Goal: Task Accomplishment & Management: Manage account settings

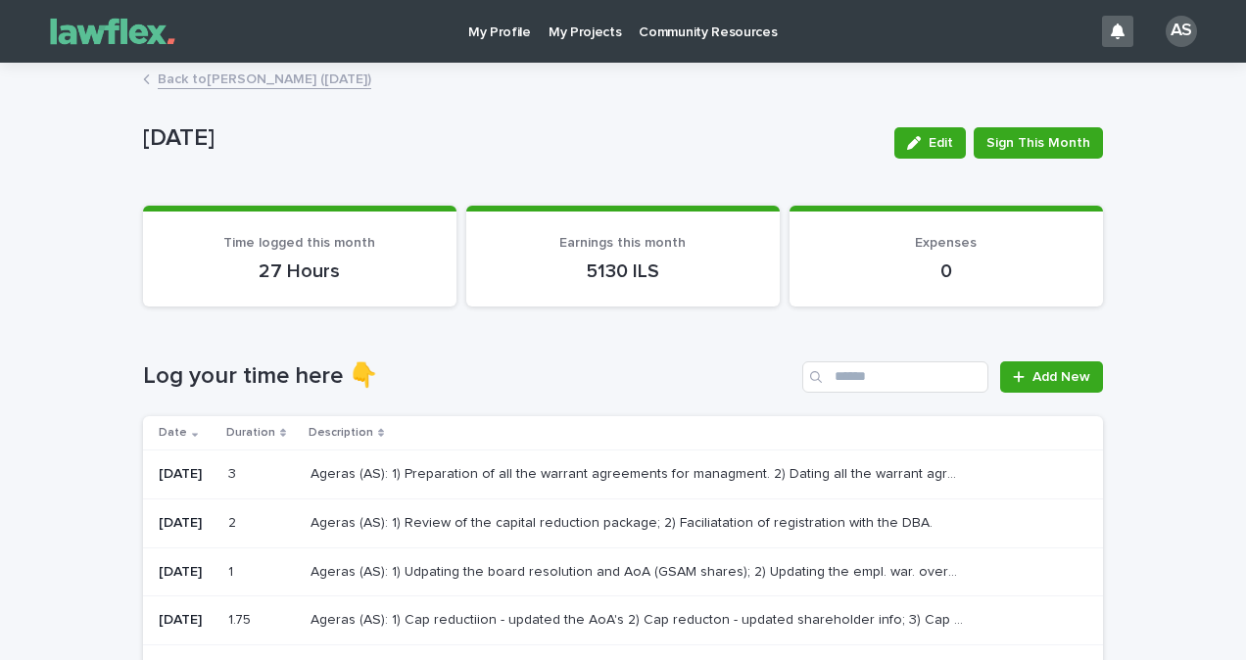
click at [769, 518] on p "Ageras (AS): 1) Review of the capital reduction package; 2) Faciliatation of re…" at bounding box center [623, 521] width 626 height 21
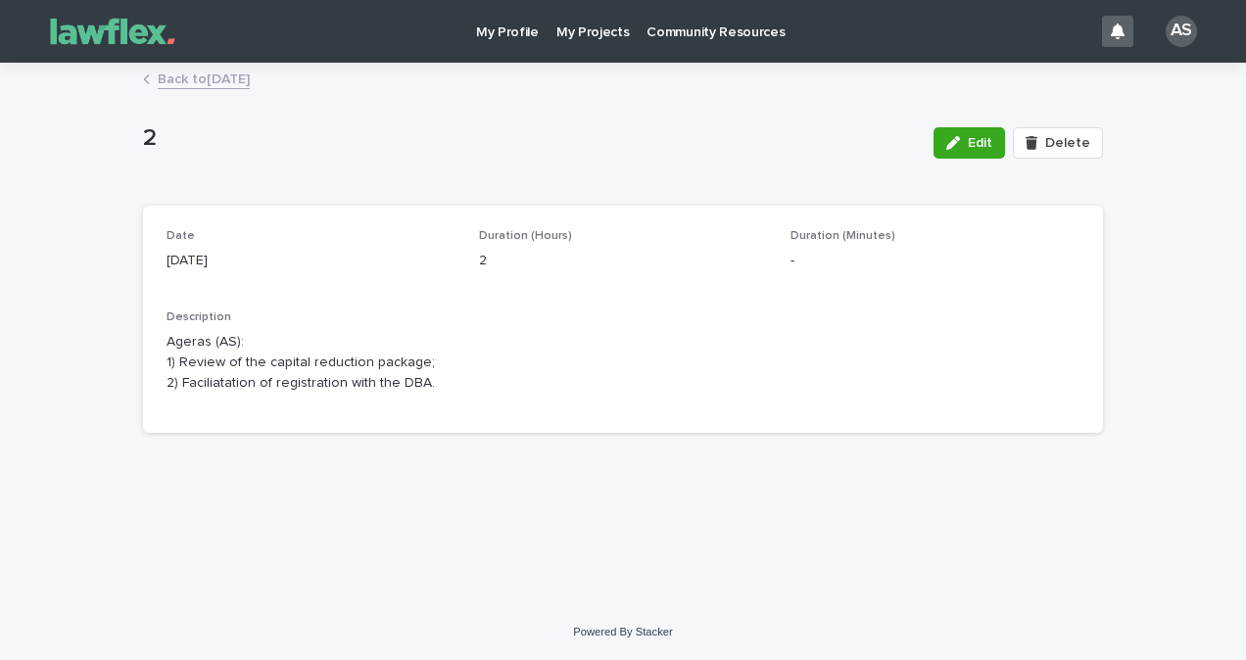
drag, startPoint x: 448, startPoint y: 395, endPoint x: 180, endPoint y: 348, distance: 271.5
click at [180, 348] on div "Description Ageras (AS): 1) Review of the capital reduction package; 2) Facilia…" at bounding box center [622, 359] width 913 height 99
drag, startPoint x: 180, startPoint y: 348, endPoint x: 687, endPoint y: 462, distance: 519.1
click at [687, 462] on div "Loading... Saving… Loading... Saving… 2 Edit Delete 2 Edit Delete Sorry, there …" at bounding box center [622, 310] width 979 height 491
click at [580, 34] on p "My Projects" at bounding box center [592, 20] width 73 height 41
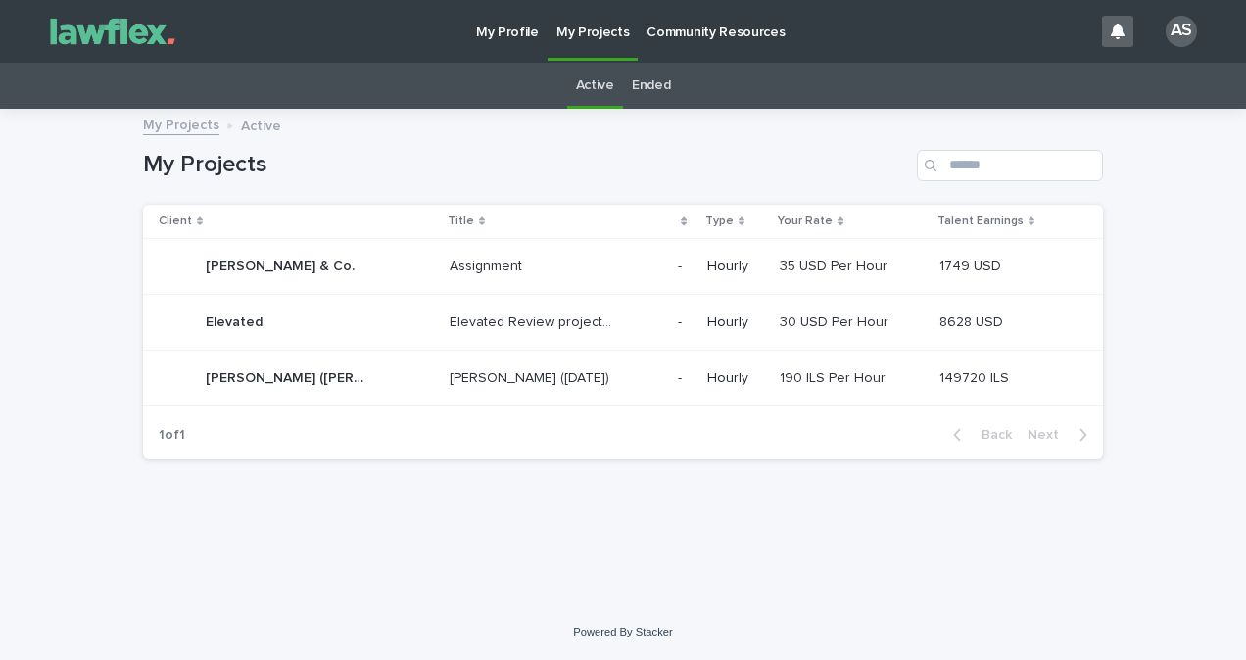
click at [592, 356] on td "[PERSON_NAME] ([DATE]) [PERSON_NAME] ([DATE])" at bounding box center [556, 379] width 228 height 56
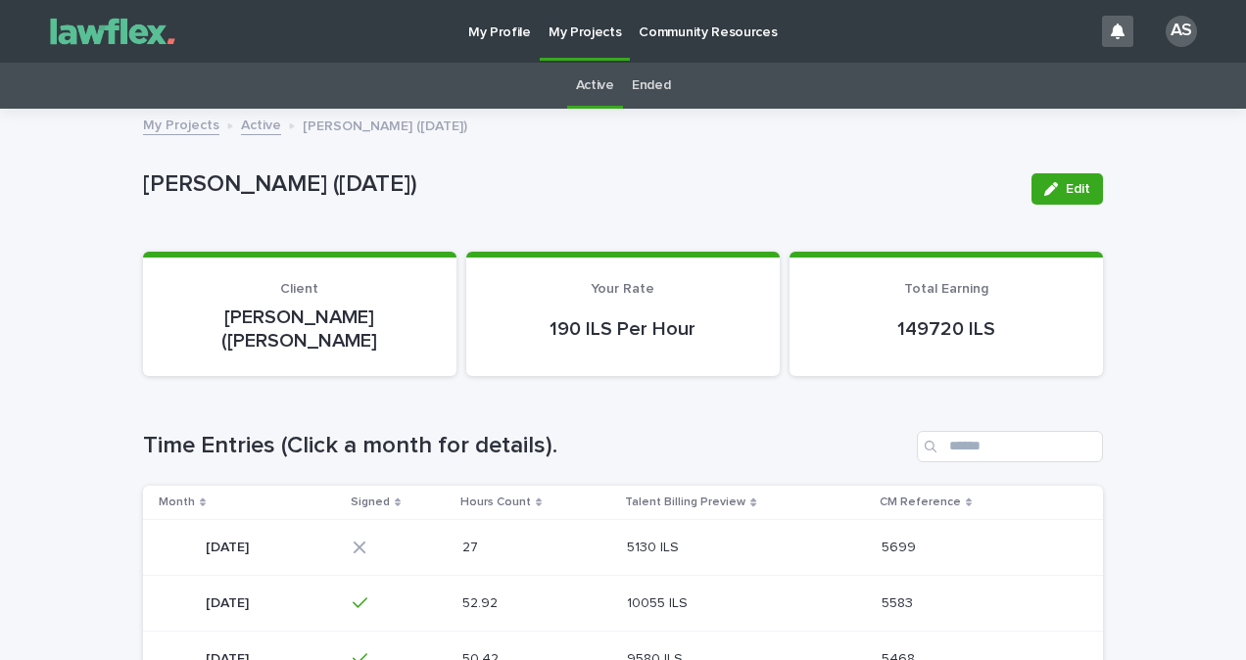
click at [600, 519] on td "27 27" at bounding box center [537, 547] width 166 height 56
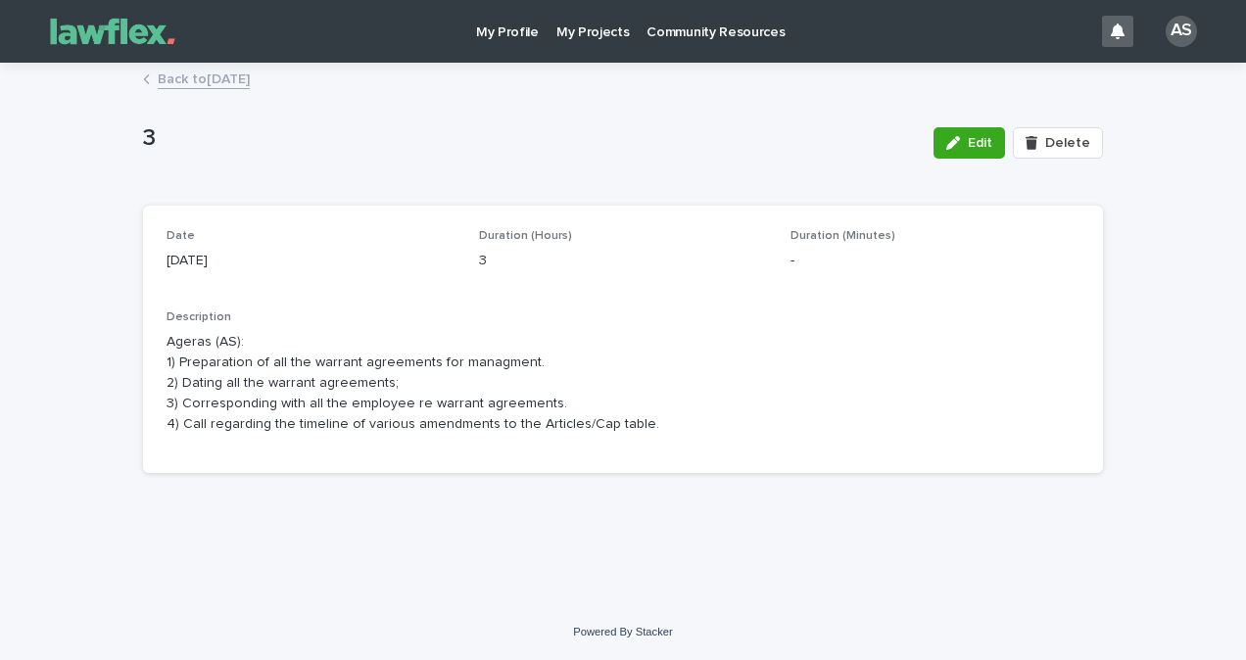
click at [566, 443] on div "Description Ageras (AS): 1) Preparation of all the warrant agreements for manag…" at bounding box center [622, 379] width 913 height 139
drag, startPoint x: 662, startPoint y: 431, endPoint x: 159, endPoint y: 326, distance: 514.2
click at [159, 326] on div "Date [DATE] Duration (Hours) 3 Duration (Minutes) - Description Ageras (AS): 1)…" at bounding box center [623, 340] width 960 height 268
click at [250, 77] on link "Back to [DATE]" at bounding box center [204, 78] width 92 height 23
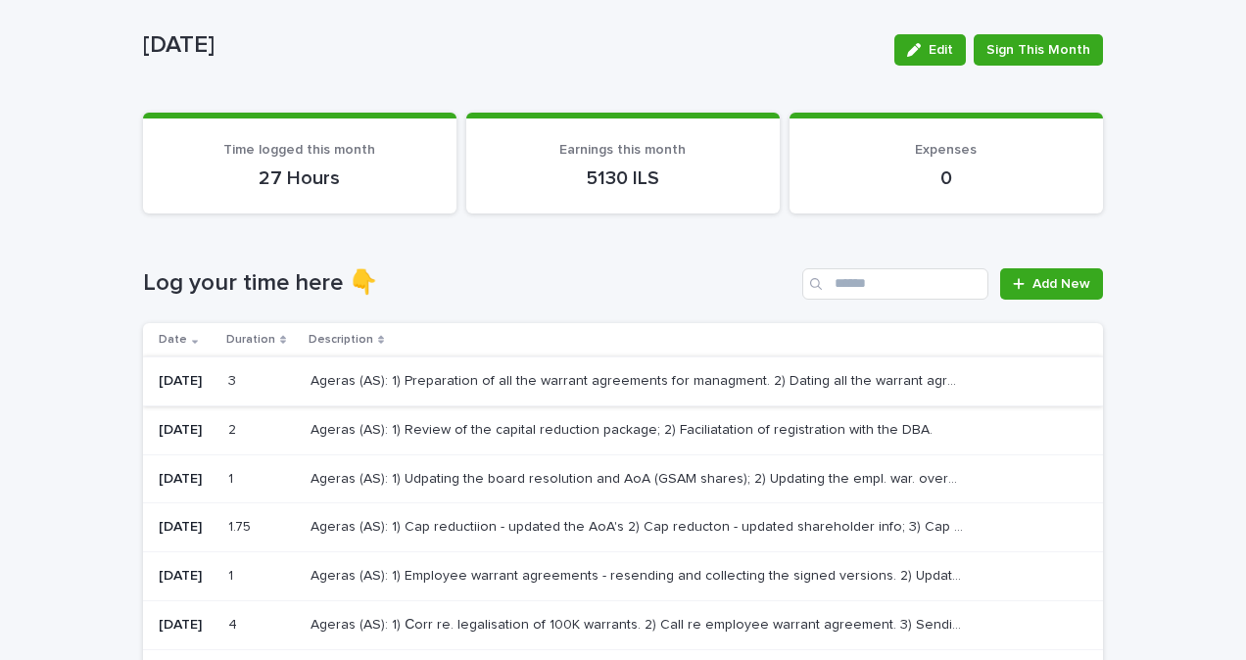
scroll to position [98, 0]
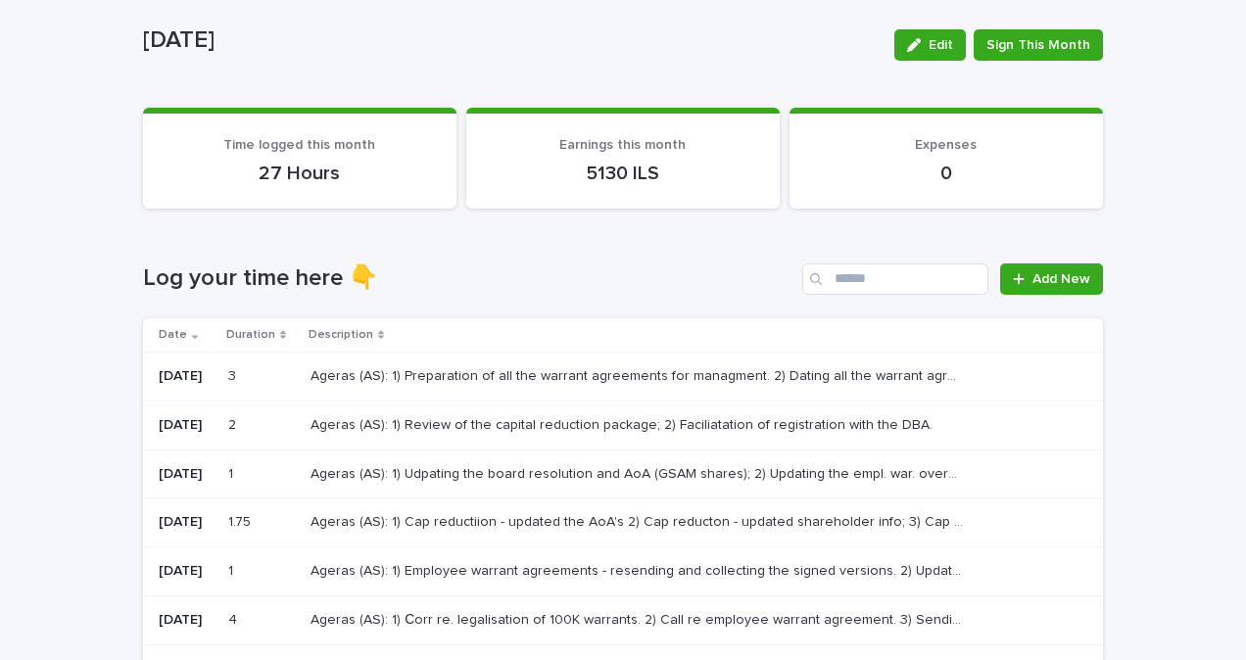
click at [461, 473] on p "Ageras (AS): 1) Udpating the board resolution and AoA (GSAM shares); 2) Updatin…" at bounding box center [638, 472] width 657 height 21
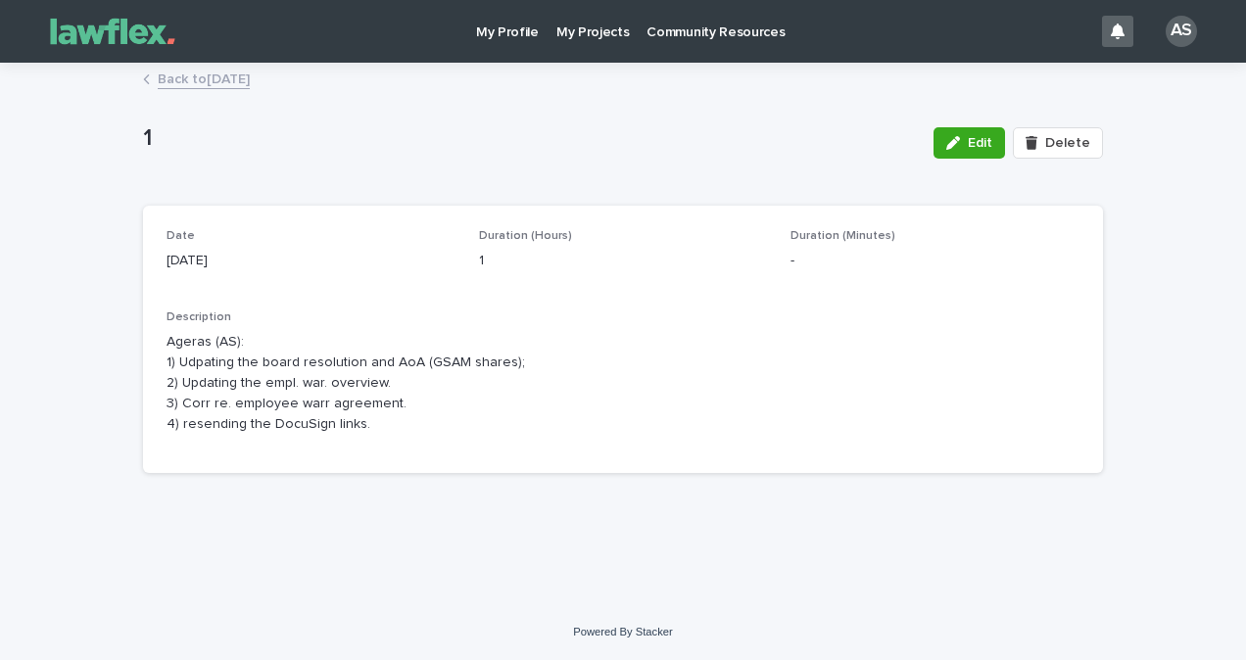
click at [445, 412] on p "Ageras (AS): 1) Udpating the board resolution and AoA (GSAM shares); 2) Updatin…" at bounding box center [622, 383] width 913 height 102
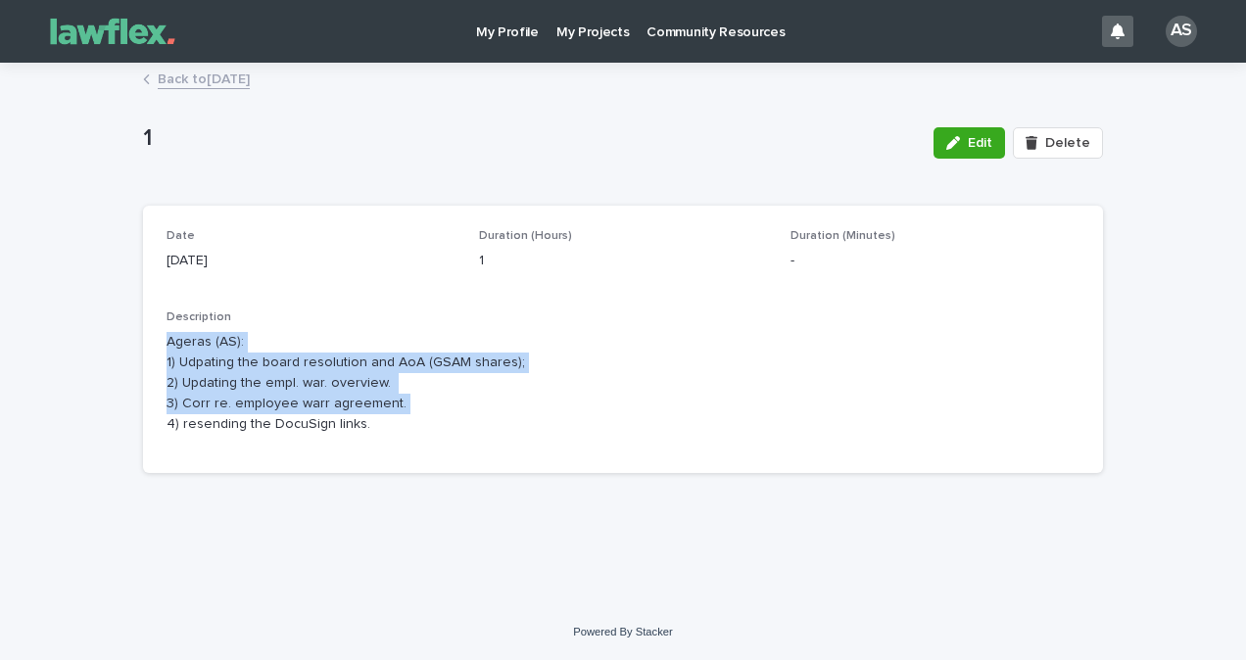
drag, startPoint x: 444, startPoint y: 412, endPoint x: 164, endPoint y: 348, distance: 287.5
click at [164, 348] on div "Date [DATE] Duration (Hours) 1 Duration (Minutes) - Description Ageras (AS): 1)…" at bounding box center [623, 340] width 960 height 268
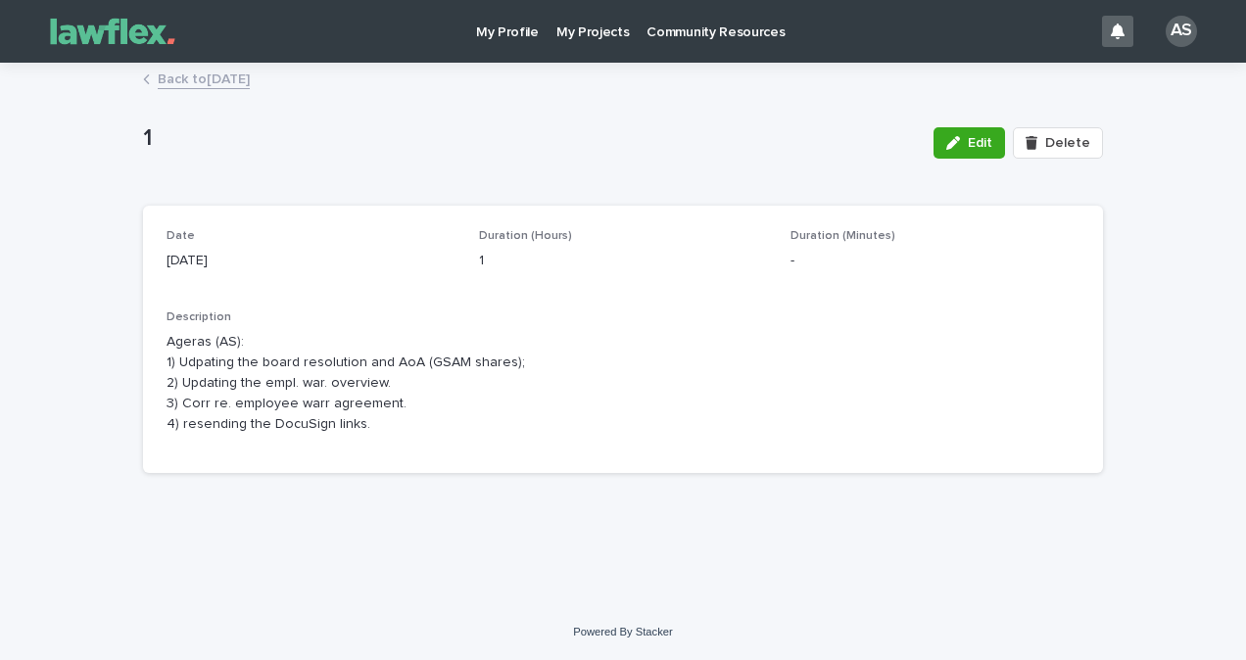
drag, startPoint x: 164, startPoint y: 348, endPoint x: 348, endPoint y: 442, distance: 206.7
click at [331, 440] on div "Description Ageras (AS): 1) Udpating the board resolution and AoA (GSAM shares)…" at bounding box center [622, 379] width 913 height 139
drag, startPoint x: 414, startPoint y: 440, endPoint x: 137, endPoint y: 368, distance: 286.2
click at [137, 368] on div "Loading... Saving… Loading... Saving… 1 Edit Delete 1 Edit Delete Sorry, there …" at bounding box center [622, 310] width 979 height 491
click at [237, 73] on link "Back to [DATE]" at bounding box center [204, 78] width 92 height 23
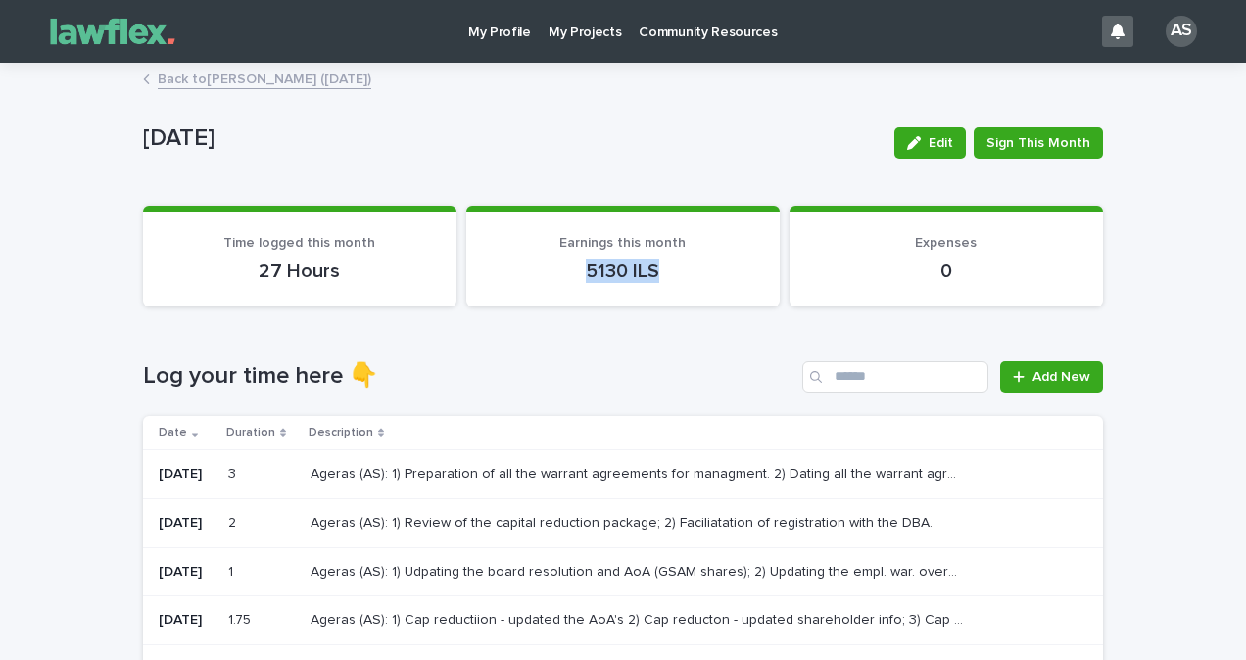
drag, startPoint x: 678, startPoint y: 279, endPoint x: 557, endPoint y: 274, distance: 120.6
click at [557, 274] on p "5130 ILS" at bounding box center [623, 272] width 266 height 24
click at [757, 334] on div "Loading... Saving… Log your time here 👇 Add New Date Duration Description [DATE…" at bounding box center [623, 664] width 960 height 685
drag, startPoint x: 569, startPoint y: 273, endPoint x: 618, endPoint y: 270, distance: 49.1
click at [618, 270] on p "5130 ILS" at bounding box center [623, 272] width 266 height 24
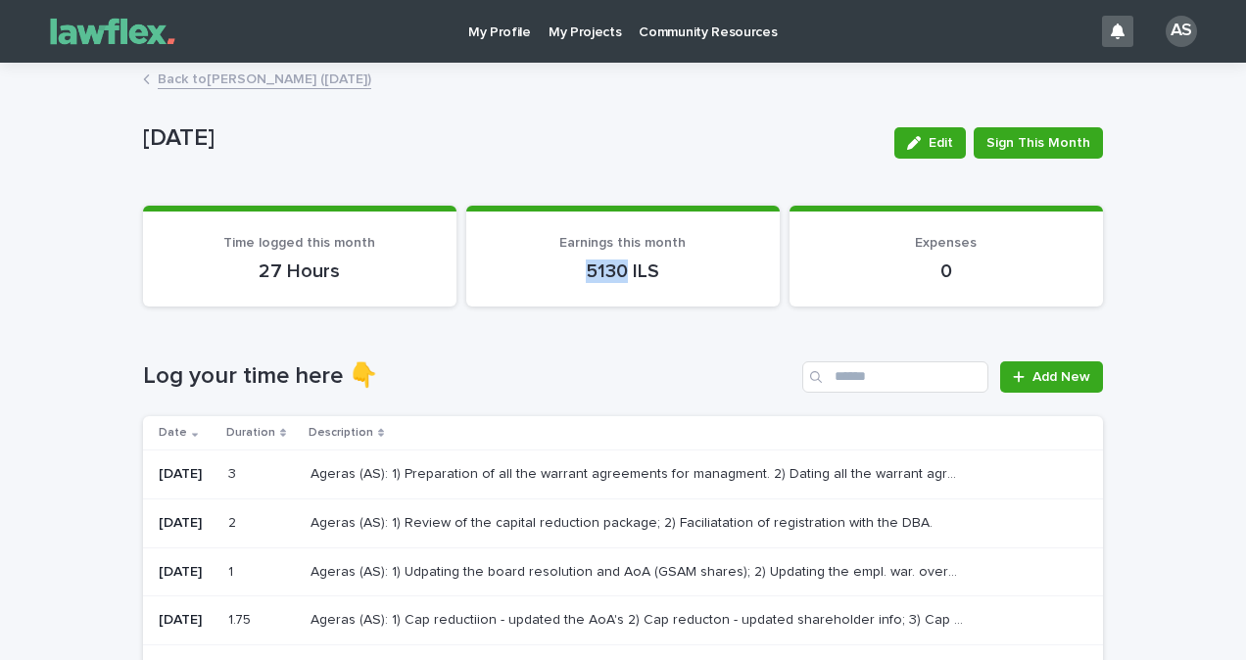
copy p "5130"
click at [651, 307] on div "Loading... Saving… Time logged this month 27 Hours Earnings this month 5130 ILS…" at bounding box center [623, 264] width 960 height 117
click at [478, 37] on p "My Profile" at bounding box center [499, 20] width 63 height 41
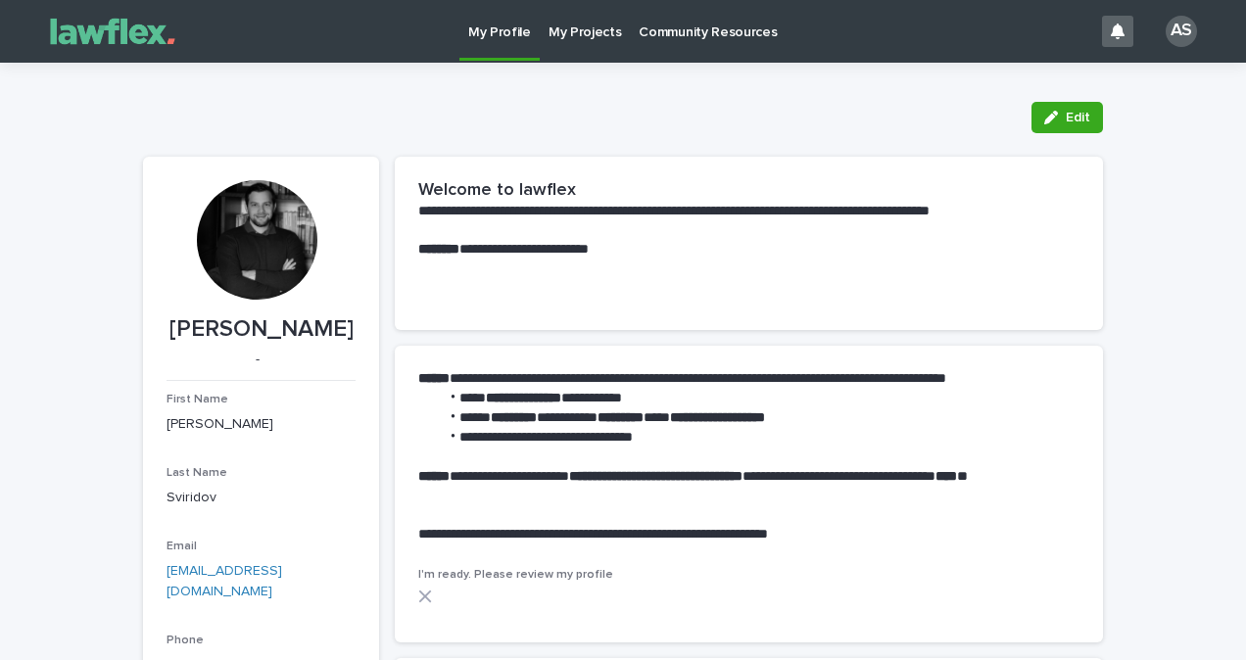
click at [603, 24] on p "My Projects" at bounding box center [584, 20] width 73 height 41
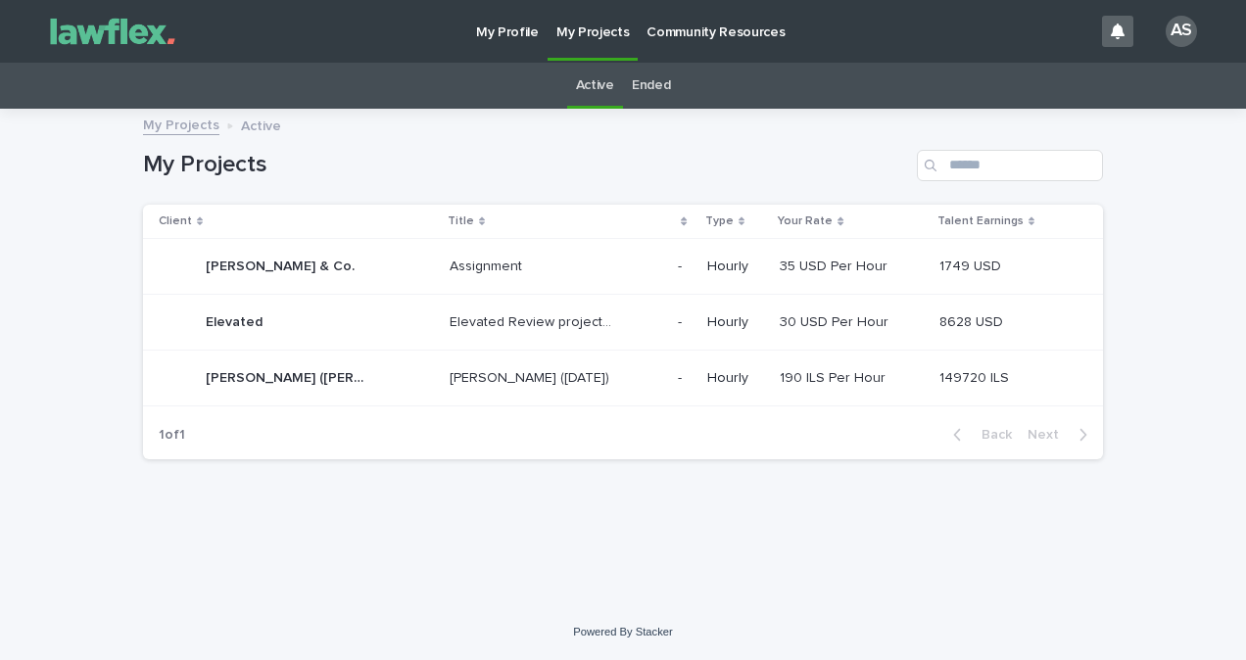
click at [650, 87] on link "Ended" at bounding box center [651, 86] width 38 height 46
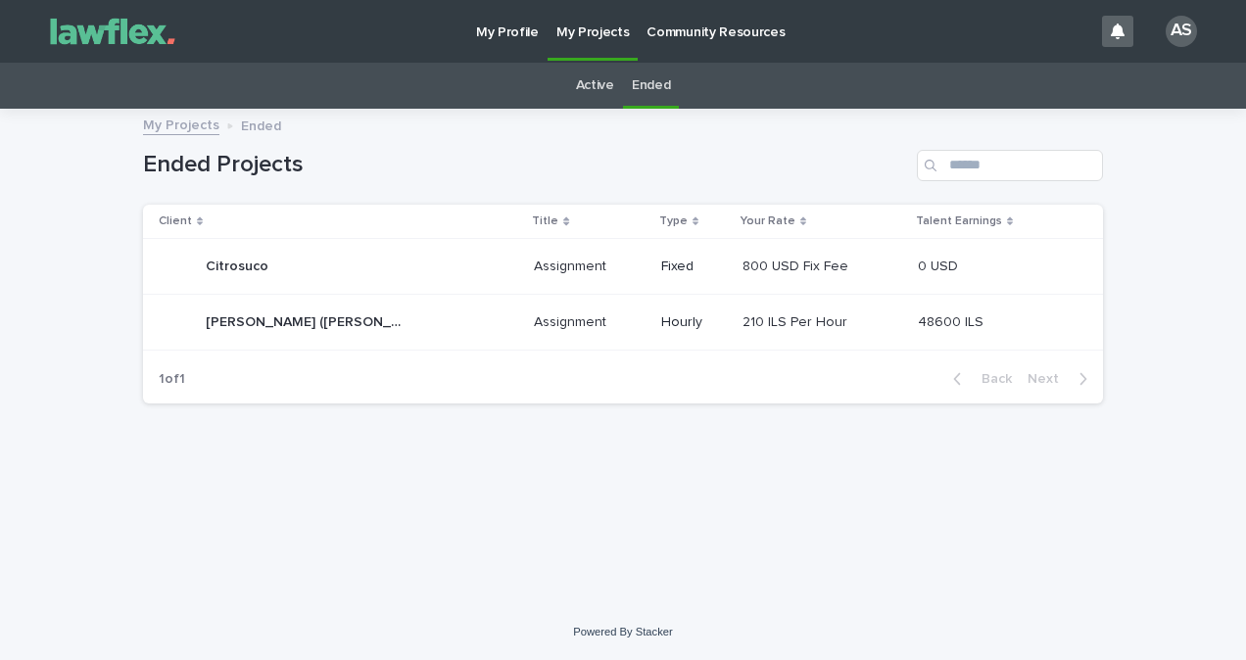
click at [595, 94] on link "Active" at bounding box center [595, 86] width 38 height 46
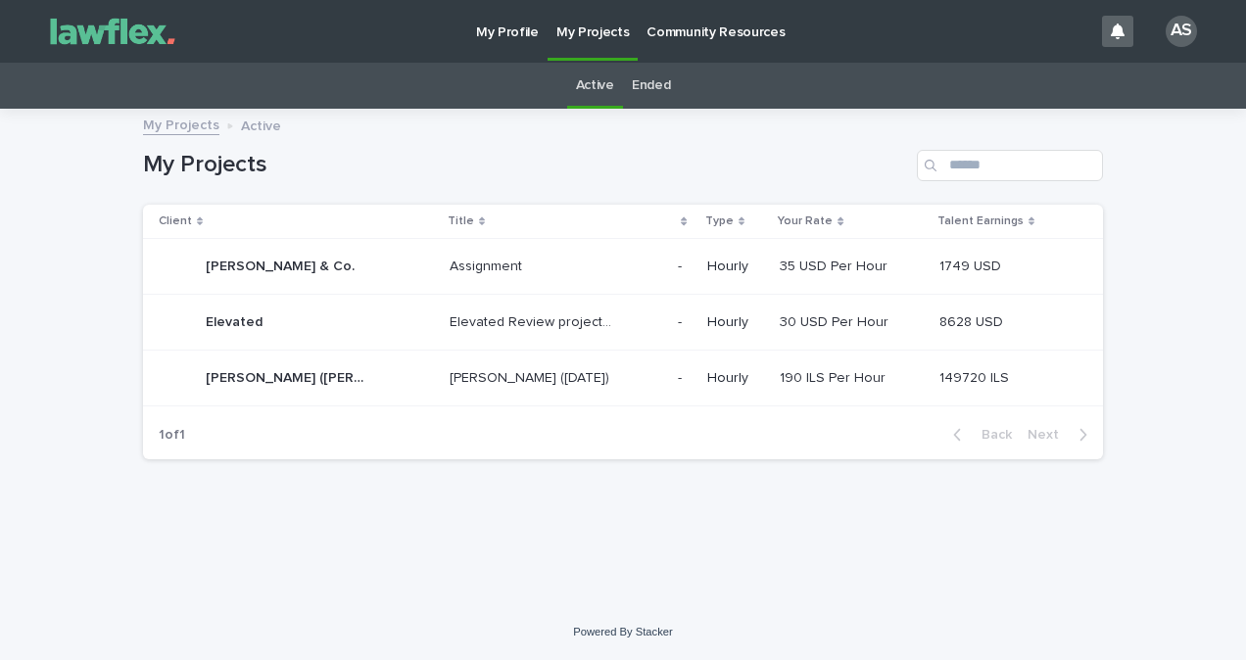
click at [641, 64] on link "Ended" at bounding box center [651, 86] width 38 height 46
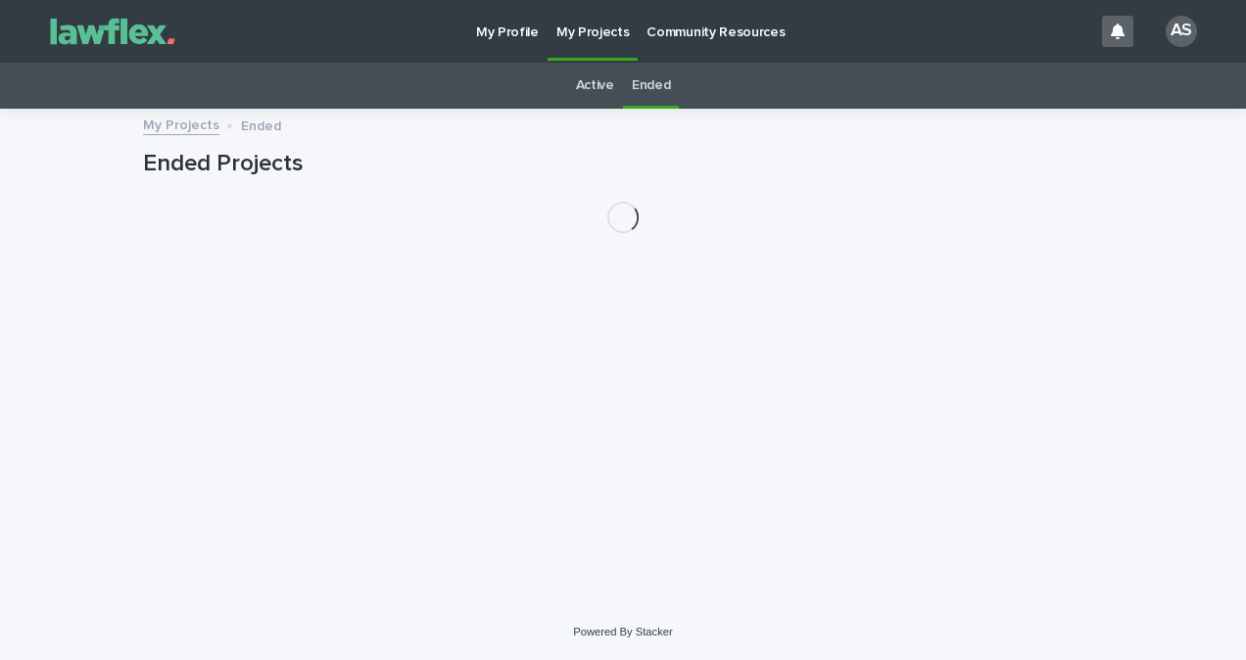
click at [655, 91] on link "Ended" at bounding box center [651, 86] width 38 height 46
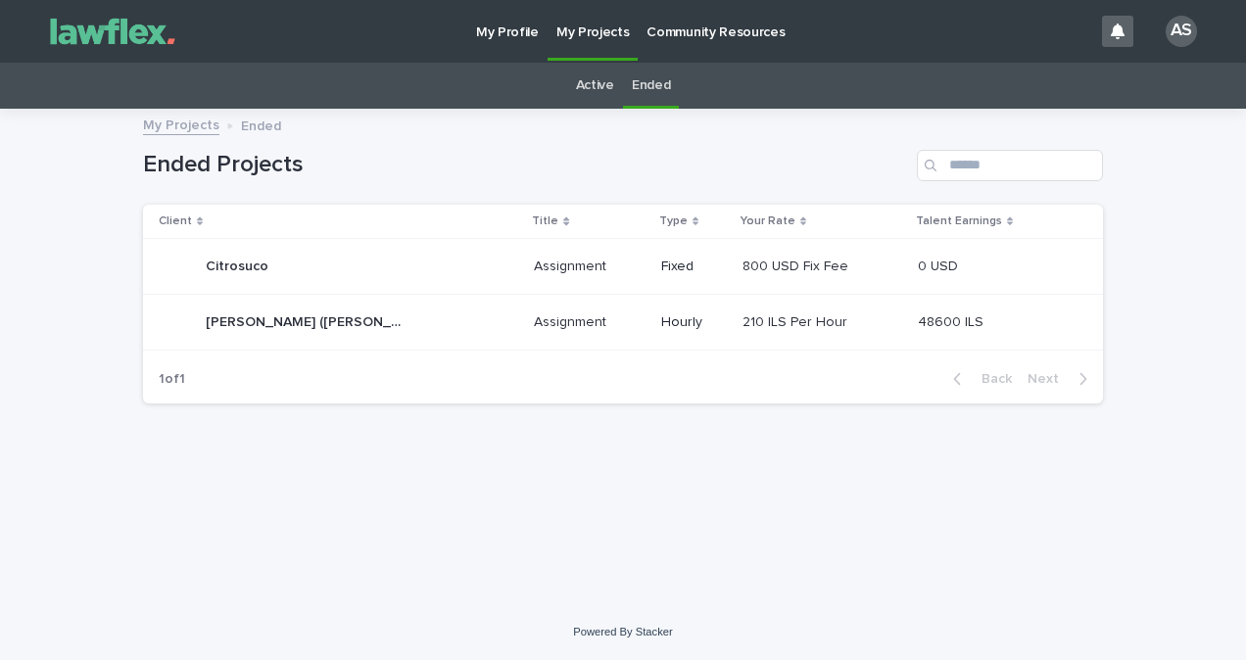
click at [601, 79] on link "Active" at bounding box center [595, 86] width 38 height 46
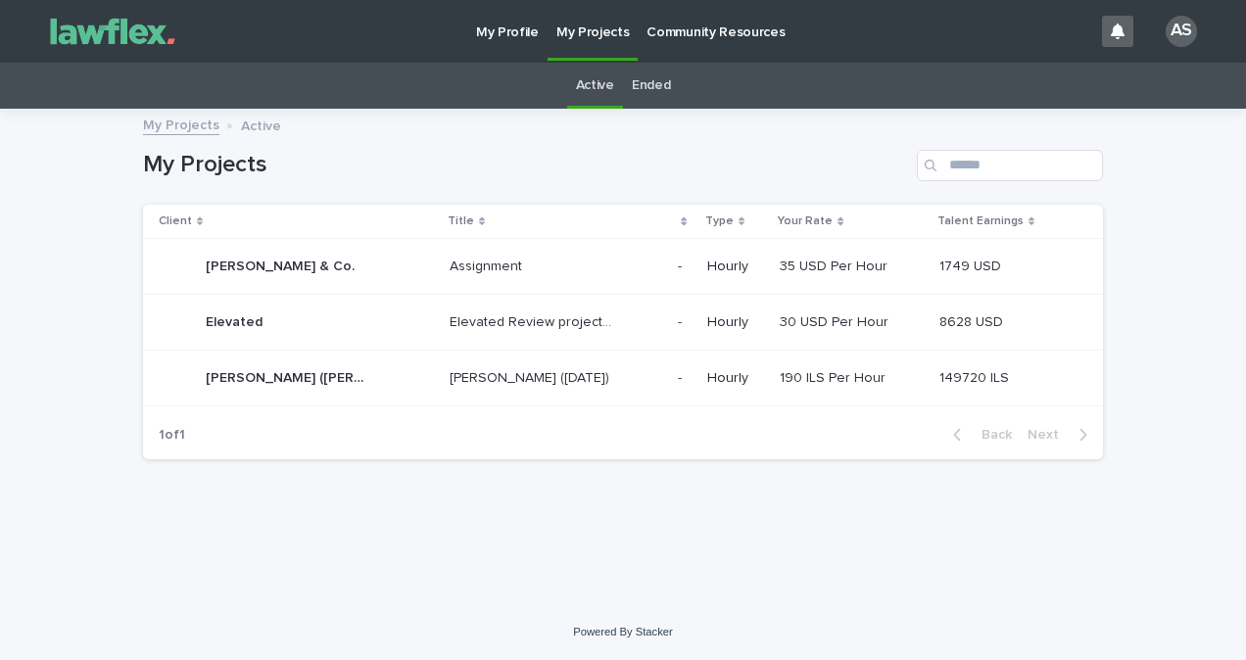
click at [570, 386] on p "[PERSON_NAME] ([DATE])" at bounding box center [532, 376] width 164 height 21
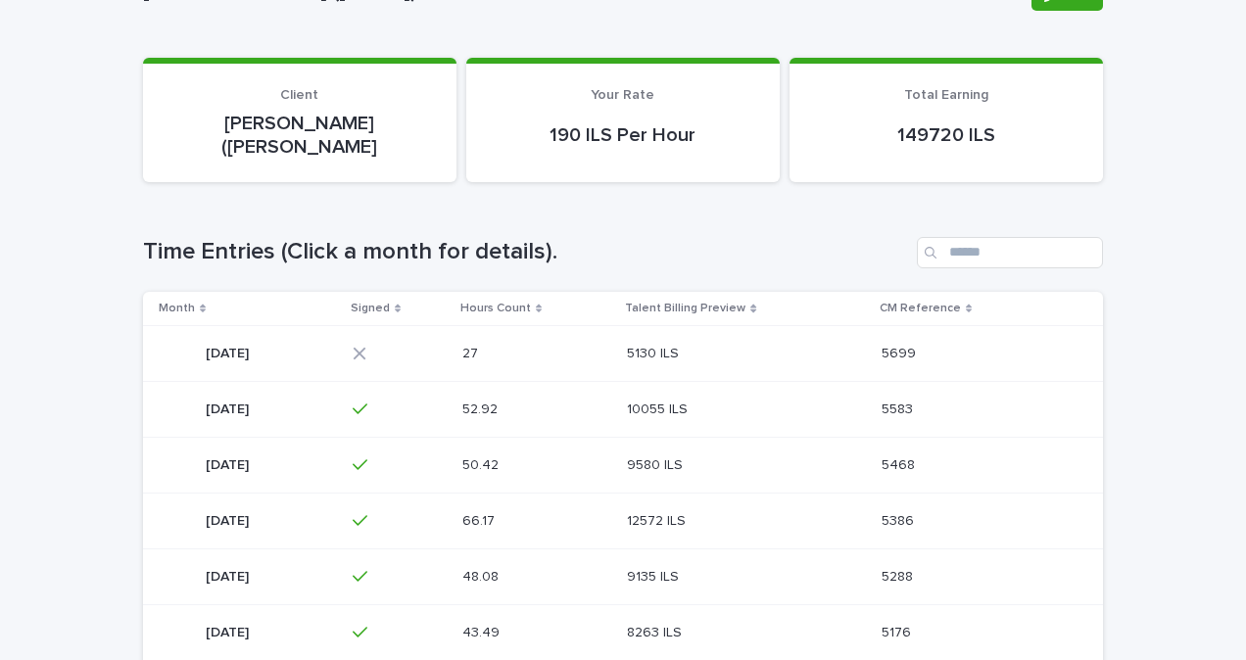
scroll to position [211, 0]
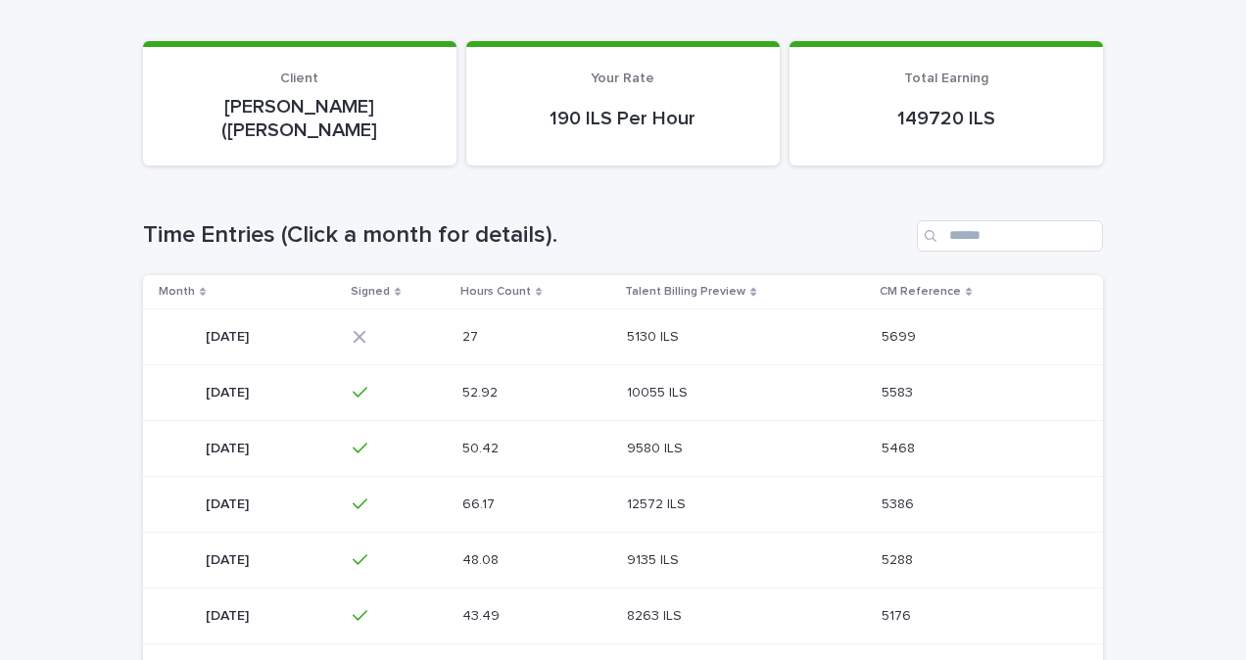
click at [612, 321] on div "27 27" at bounding box center [537, 337] width 150 height 32
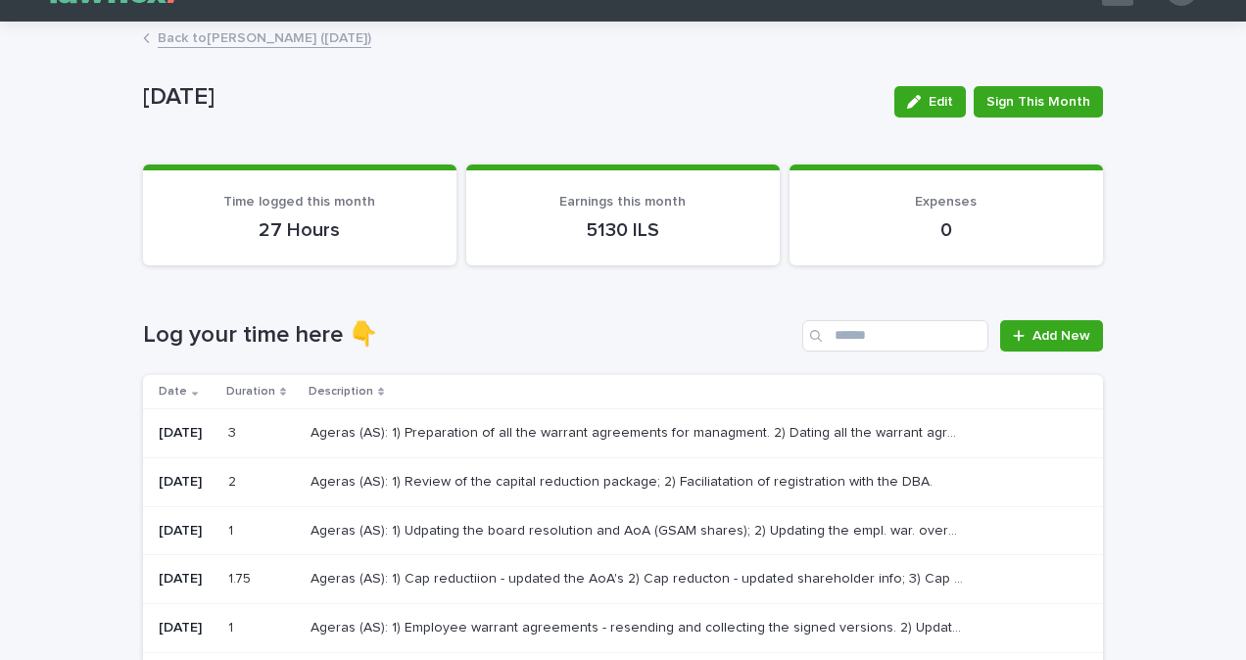
scroll to position [196, 0]
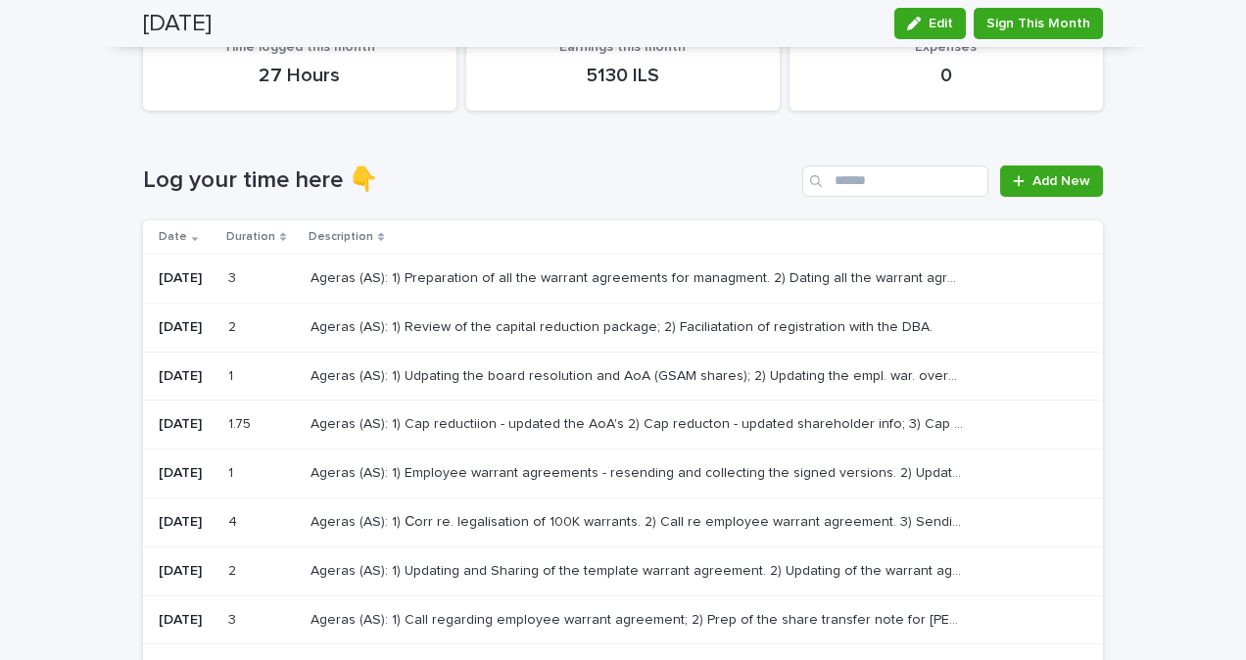
click at [417, 380] on p "Ageras (AS): 1) Udpating the board resolution and AoA (GSAM shares); 2) Updatin…" at bounding box center [638, 374] width 657 height 21
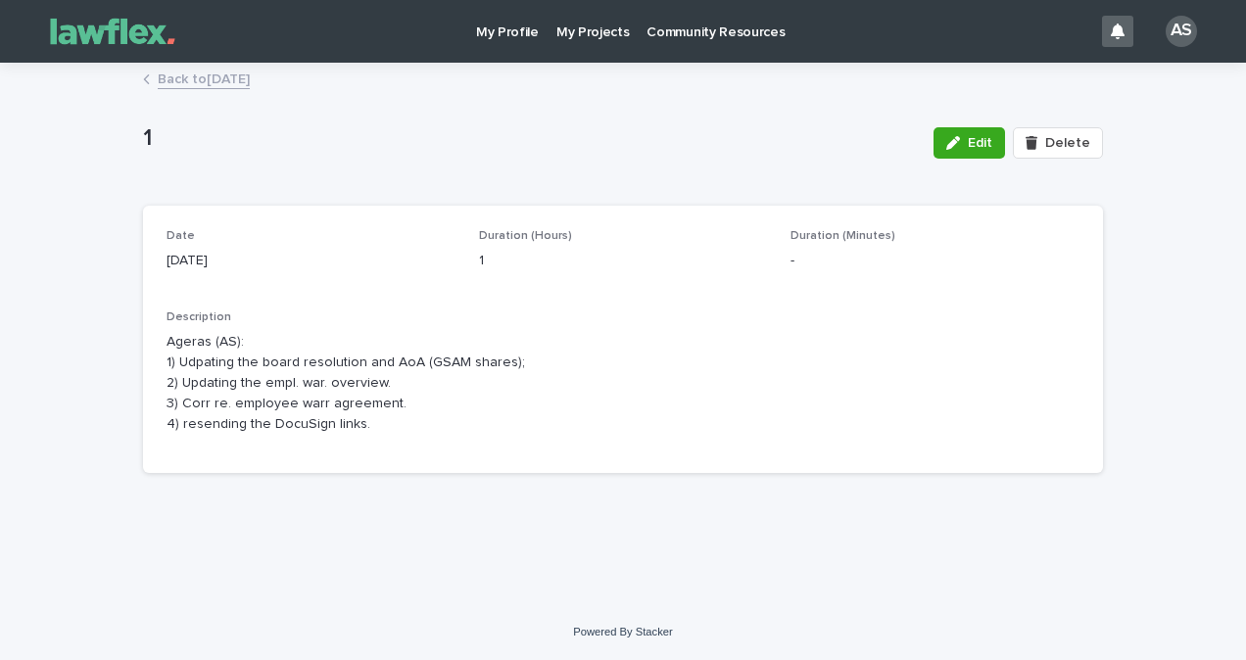
drag, startPoint x: 406, startPoint y: 432, endPoint x: 125, endPoint y: 358, distance: 290.5
click at [125, 358] on div "Loading... Saving… Loading... Saving… 1 Edit Delete 1 Edit Delete Sorry, there …" at bounding box center [623, 335] width 1246 height 540
drag, startPoint x: 125, startPoint y: 358, endPoint x: 402, endPoint y: 419, distance: 282.8
click at [402, 419] on p "Ageras (AS): 1) Udpating the board resolution and AoA (GSAM shares); 2) Updatin…" at bounding box center [622, 383] width 913 height 102
click at [398, 431] on p "Ageras (AS): 1) Udpating the board resolution and AoA (GSAM shares); 2) Updatin…" at bounding box center [622, 383] width 913 height 102
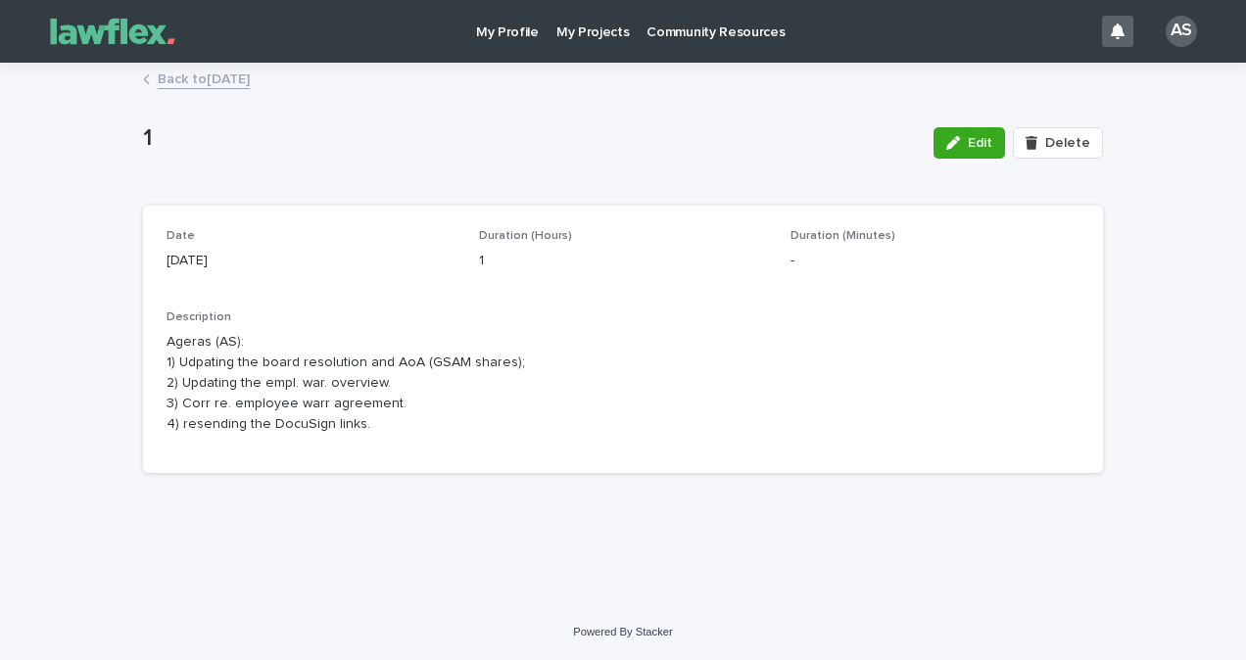
drag, startPoint x: 364, startPoint y: 440, endPoint x: 140, endPoint y: 360, distance: 237.9
click at [140, 360] on div "Loading... Saving… Loading... Saving… 1 Edit Delete 1 Edit Delete Sorry, there …" at bounding box center [622, 310] width 979 height 491
drag, startPoint x: 140, startPoint y: 360, endPoint x: 448, endPoint y: 355, distance: 307.5
click at [330, 415] on p "Ageras (AS): 1) Udpating the board resolution and AoA (GSAM shares); 2) Updatin…" at bounding box center [622, 383] width 913 height 102
click at [986, 147] on span "Edit" at bounding box center [980, 143] width 24 height 14
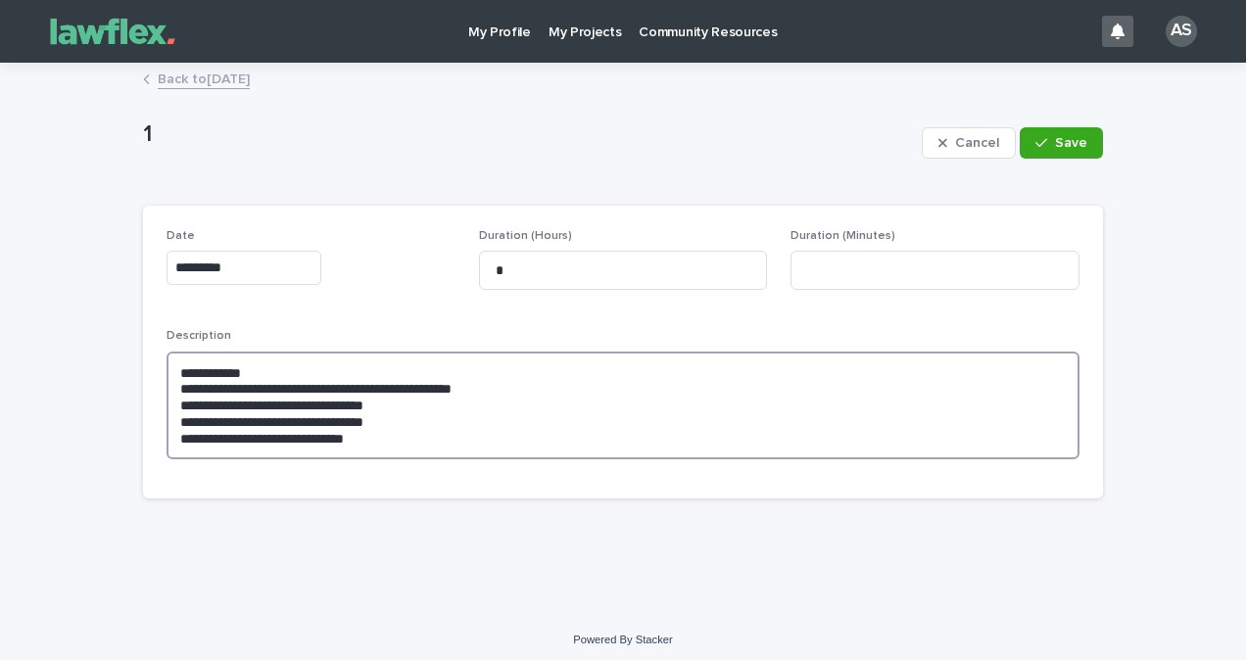
click at [189, 419] on textarea "**********" at bounding box center [622, 406] width 913 height 108
click at [193, 429] on textarea "**********" at bounding box center [622, 406] width 913 height 108
click at [191, 443] on textarea "**********" at bounding box center [622, 406] width 913 height 108
click at [185, 441] on textarea "**********" at bounding box center [622, 406] width 913 height 108
click at [178, 441] on textarea "**********" at bounding box center [622, 406] width 913 height 108
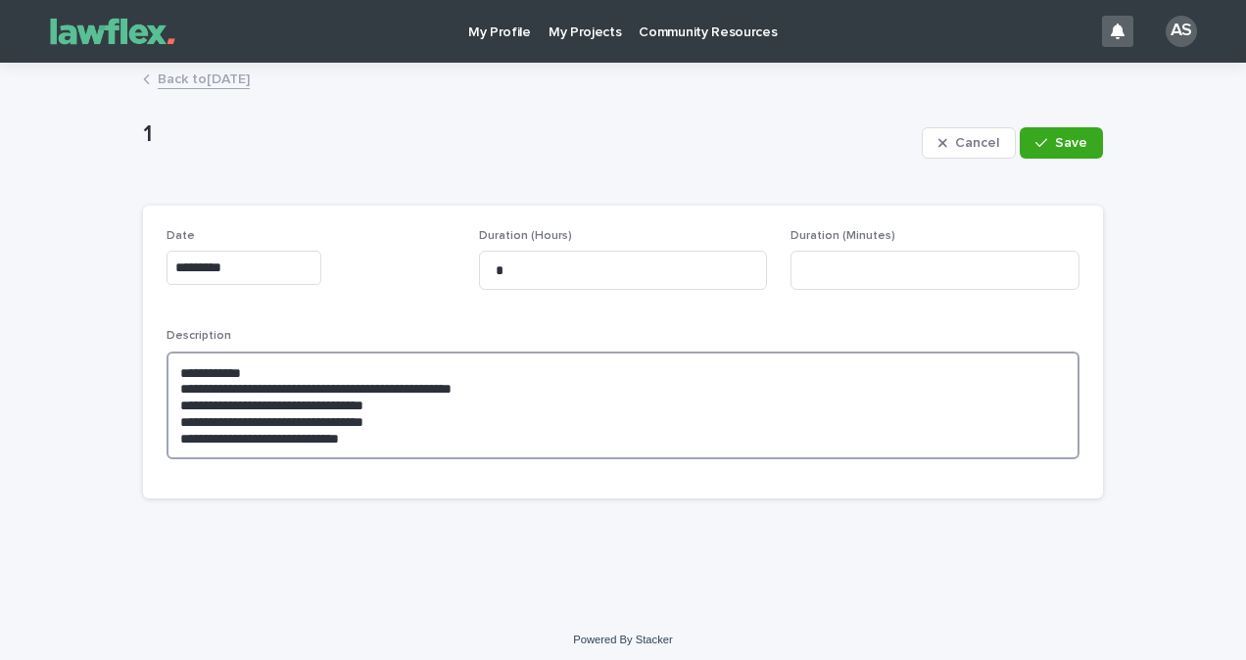
click at [186, 443] on textarea "**********" at bounding box center [622, 406] width 913 height 108
click at [424, 433] on textarea "**********" at bounding box center [622, 406] width 913 height 108
type textarea "**********"
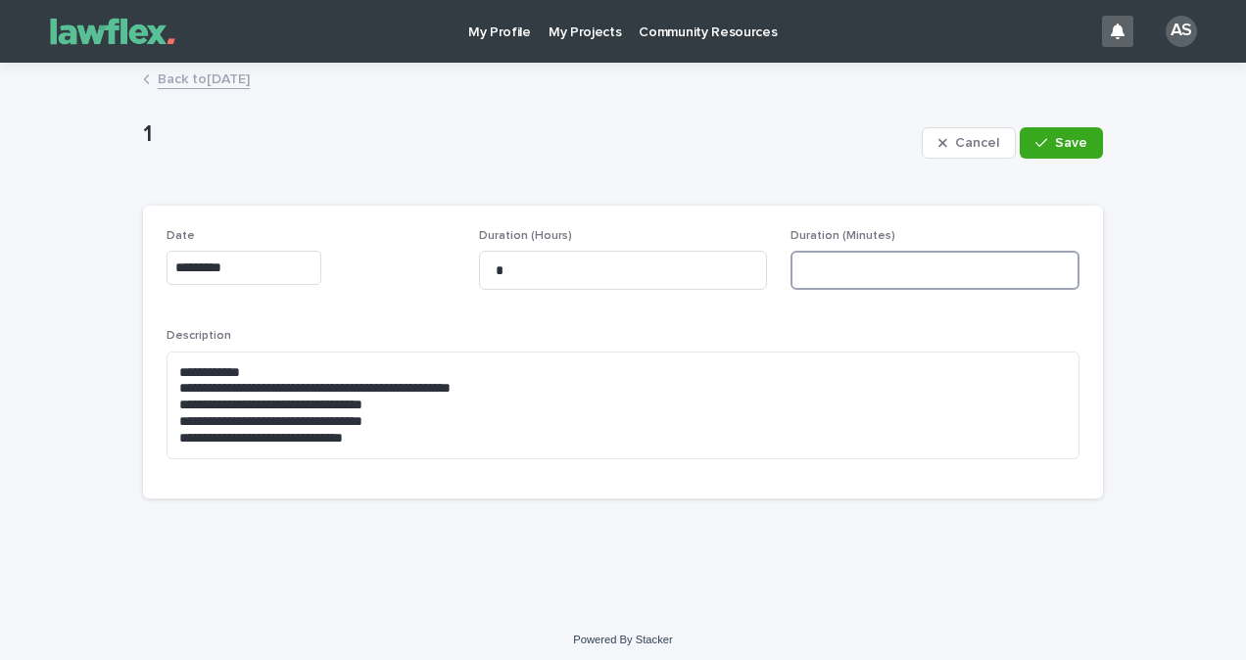
click at [835, 256] on input at bounding box center [934, 270] width 289 height 39
click at [1068, 152] on button "Save" at bounding box center [1060, 142] width 83 height 31
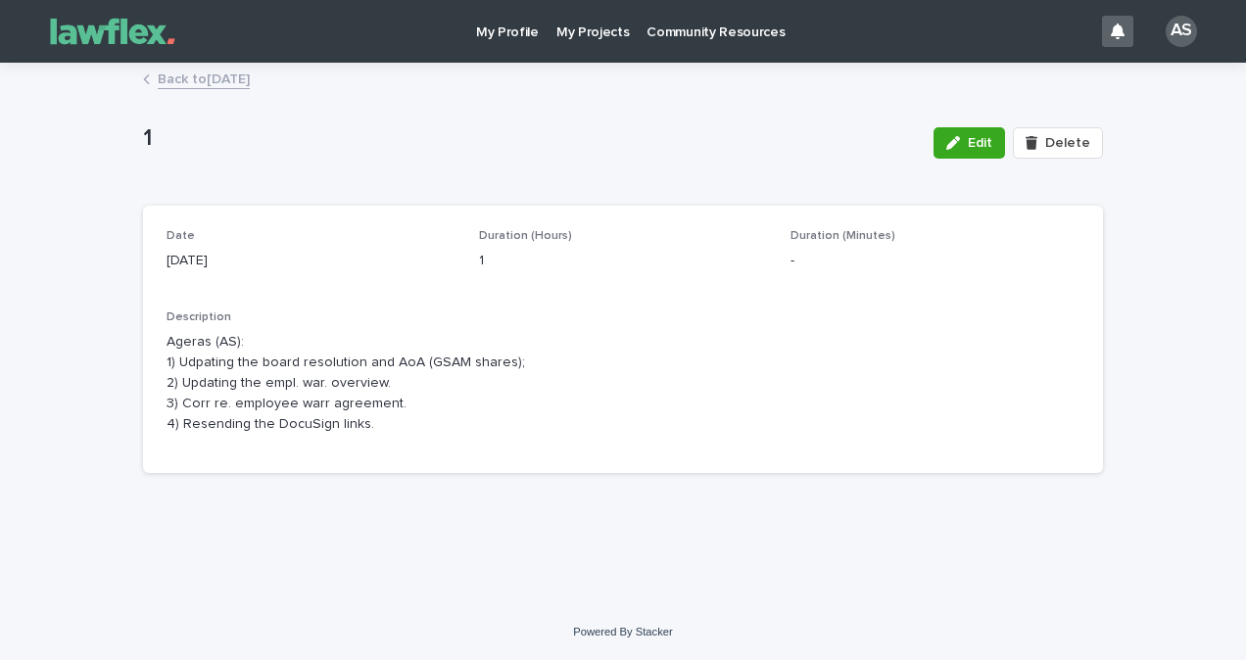
click at [232, 77] on link "Back to [DATE]" at bounding box center [204, 78] width 92 height 23
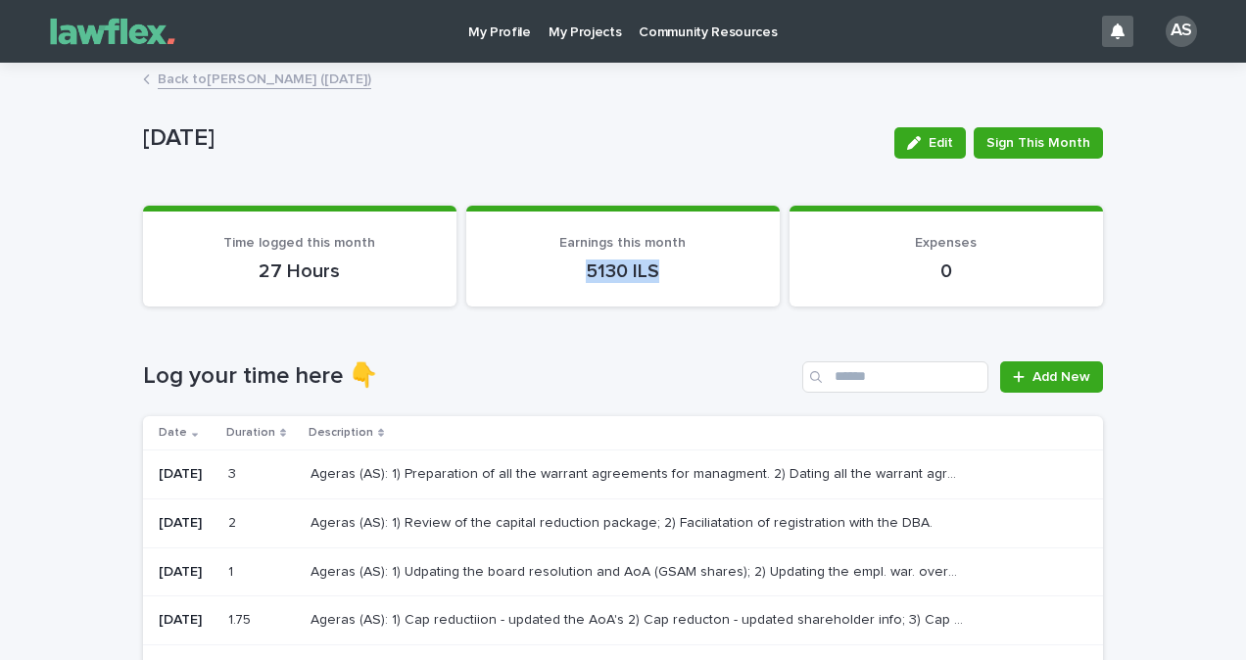
drag, startPoint x: 572, startPoint y: 276, endPoint x: 480, endPoint y: 276, distance: 92.1
click at [480, 276] on section "Earnings this month 5130 ILS" at bounding box center [622, 256] width 313 height 101
drag, startPoint x: 480, startPoint y: 276, endPoint x: 520, endPoint y: 283, distance: 40.7
click at [520, 283] on section "Earnings this month 5130 ILS" at bounding box center [622, 256] width 313 height 101
click at [522, 285] on section "Earnings this month 5130 ILS" at bounding box center [622, 256] width 313 height 101
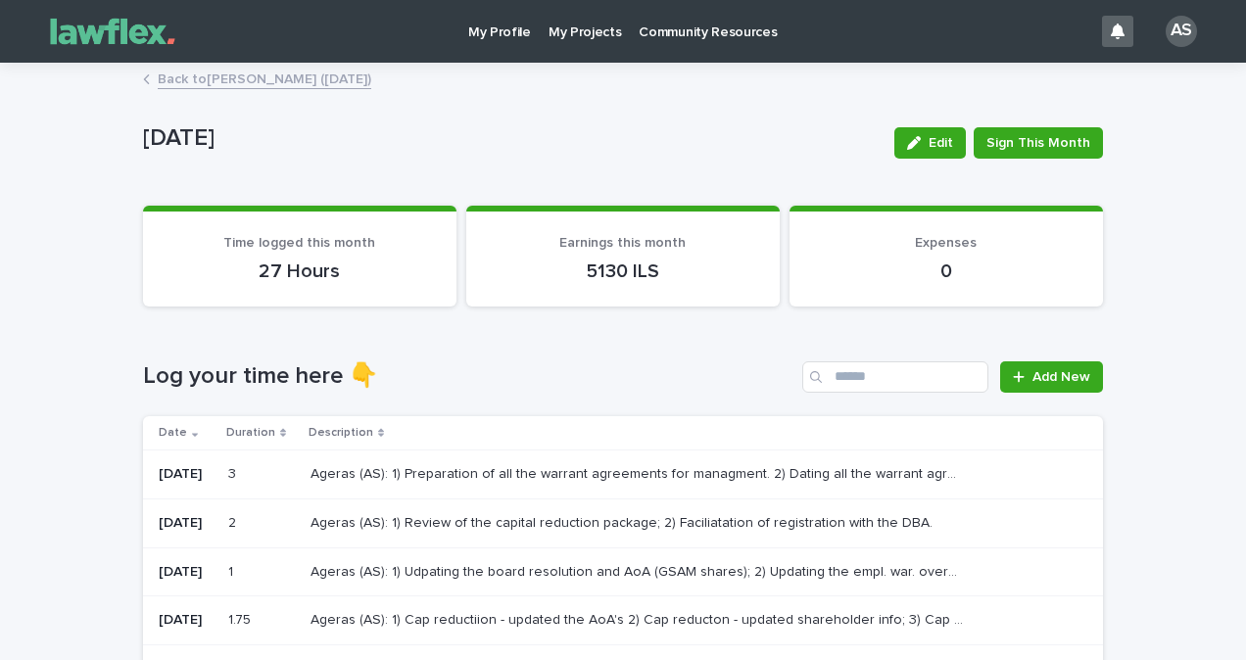
click at [542, 356] on div "Loading... Saving… Log your time here 👇 Add New Date Duration Description [DATE…" at bounding box center [623, 664] width 960 height 685
click at [471, 304] on section "Earnings this month 5130 ILS" at bounding box center [622, 256] width 313 height 101
drag, startPoint x: 552, startPoint y: 270, endPoint x: 724, endPoint y: 277, distance: 171.5
click at [721, 276] on p "5130 ILS" at bounding box center [623, 272] width 266 height 24
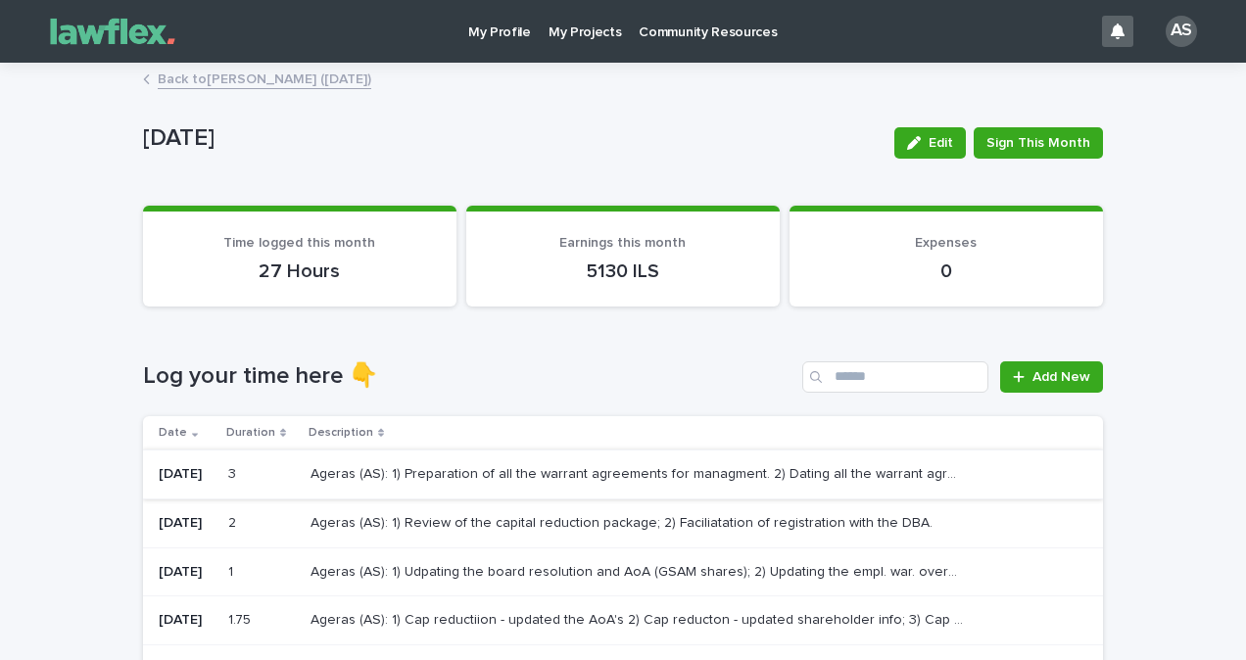
drag, startPoint x: 724, startPoint y: 277, endPoint x: 870, endPoint y: 464, distance: 237.2
click at [322, 534] on div "Ageras (AS): 1) Review of the capital reduction package; 2) Faciliatation of re…" at bounding box center [690, 523] width 761 height 32
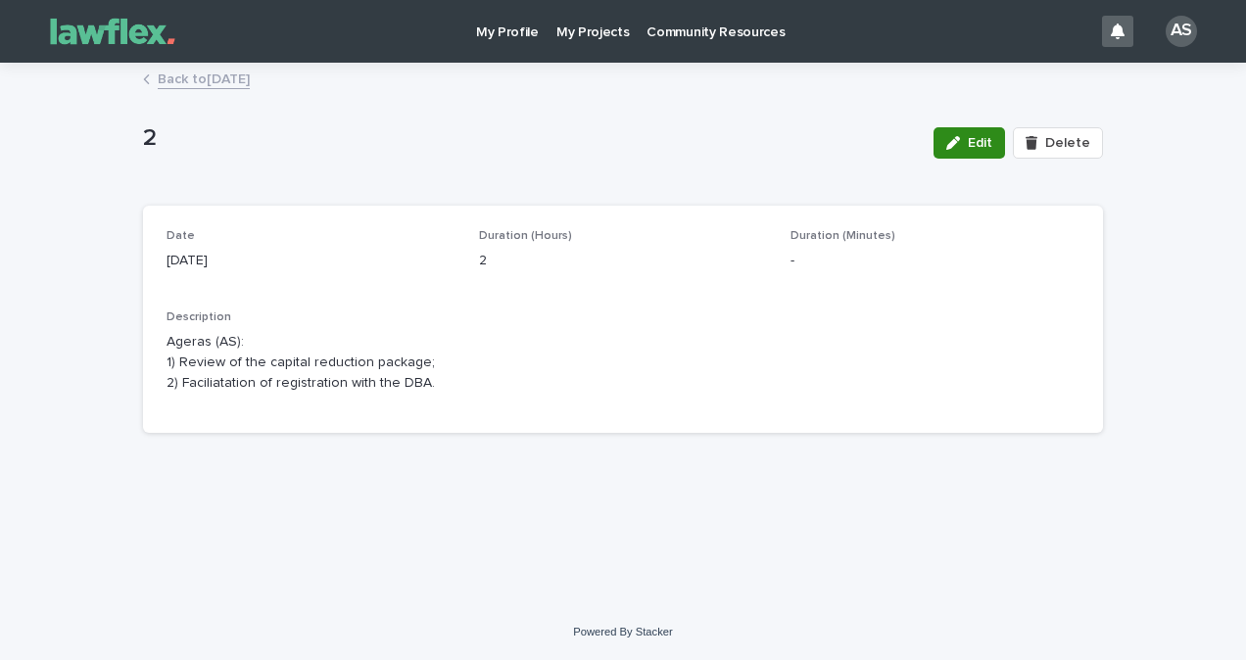
click at [968, 145] on div "button" at bounding box center [957, 143] width 22 height 14
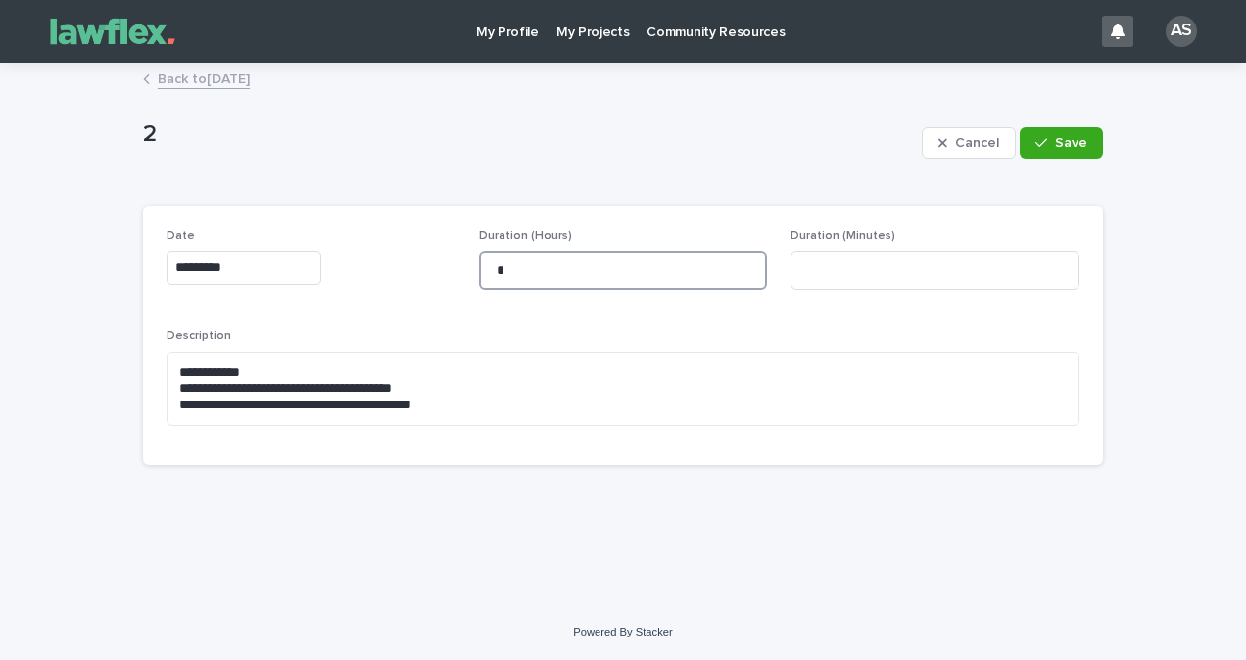
drag, startPoint x: 559, startPoint y: 273, endPoint x: 491, endPoint y: 275, distance: 68.6
click at [491, 275] on input "*" at bounding box center [623, 270] width 289 height 39
type input "*"
click at [1069, 143] on span "Save" at bounding box center [1071, 143] width 32 height 14
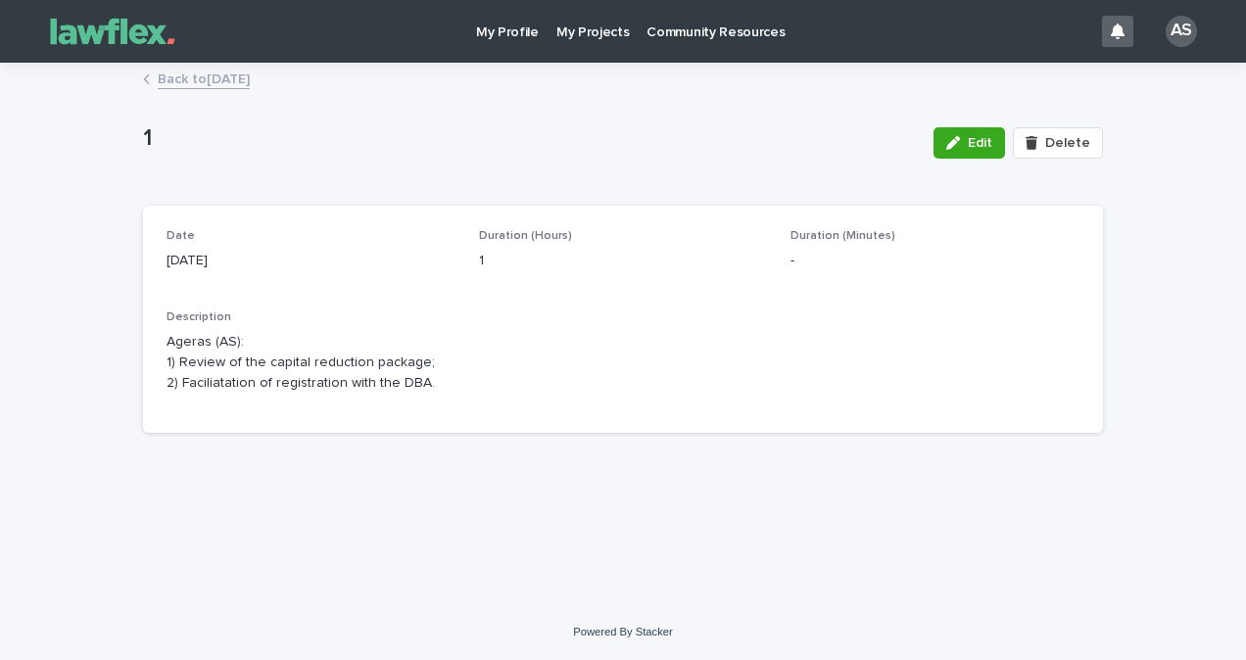
click at [240, 71] on link "Back to [DATE]" at bounding box center [204, 78] width 92 height 23
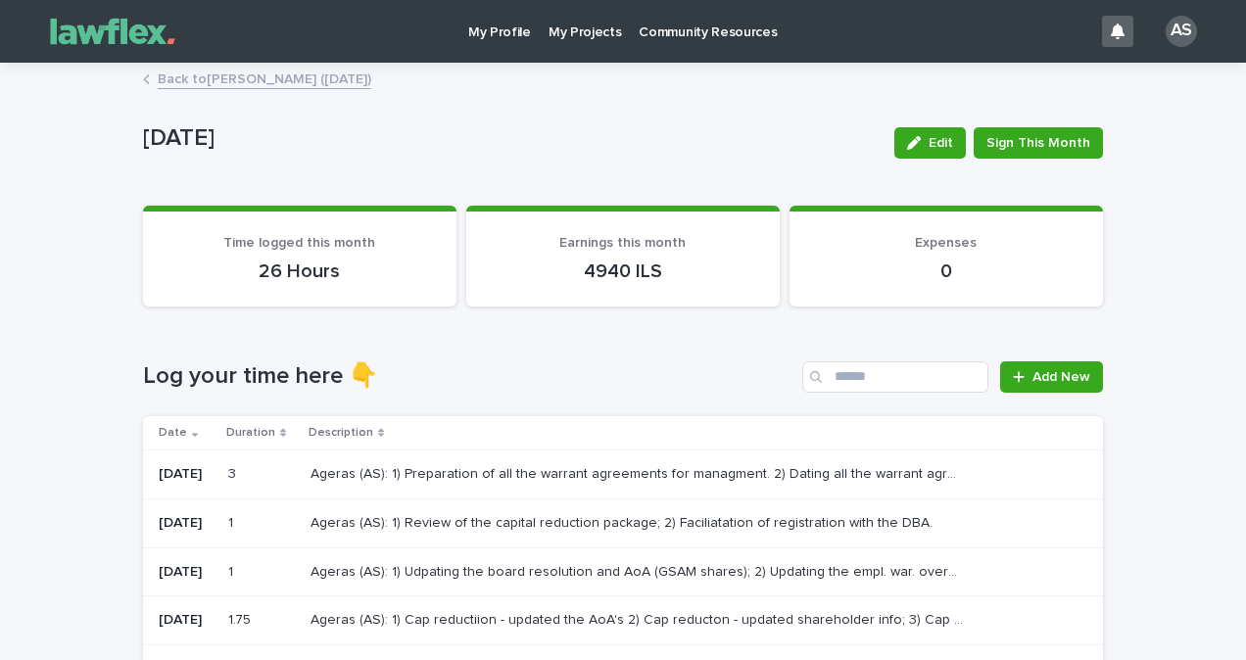
click at [486, 466] on p "Ageras (AS): 1) Preparation of all the warrant agreements for managment. 2) Dat…" at bounding box center [638, 472] width 657 height 21
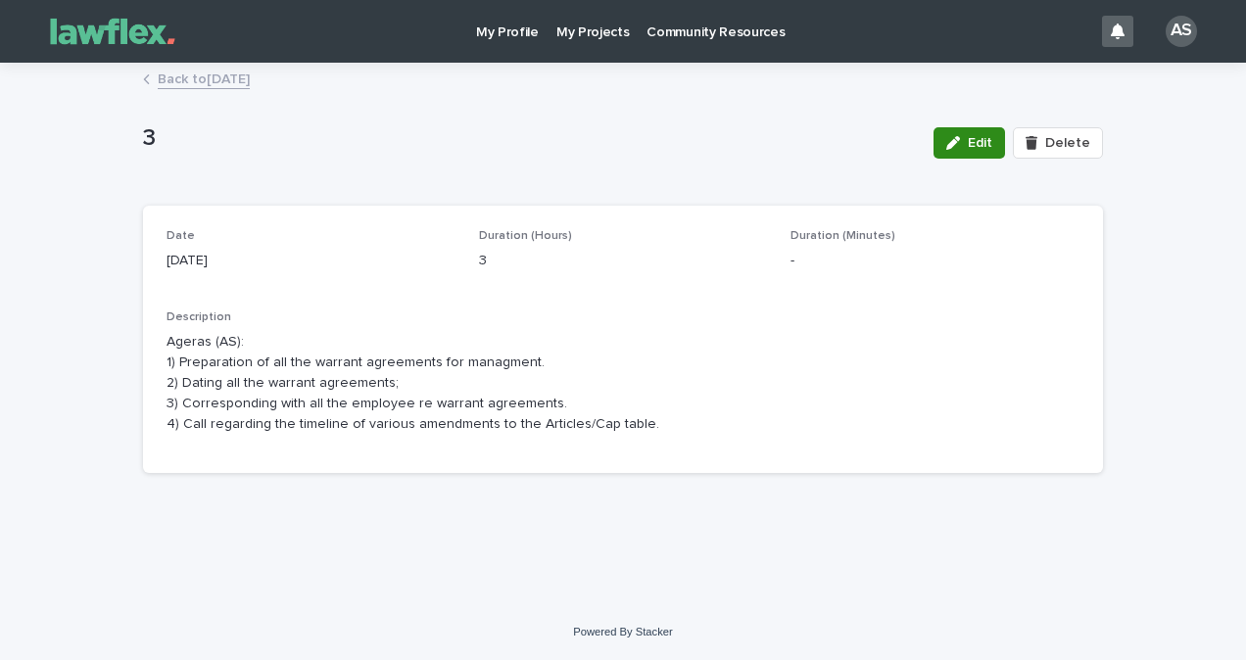
click at [940, 140] on button "Edit" at bounding box center [968, 142] width 71 height 31
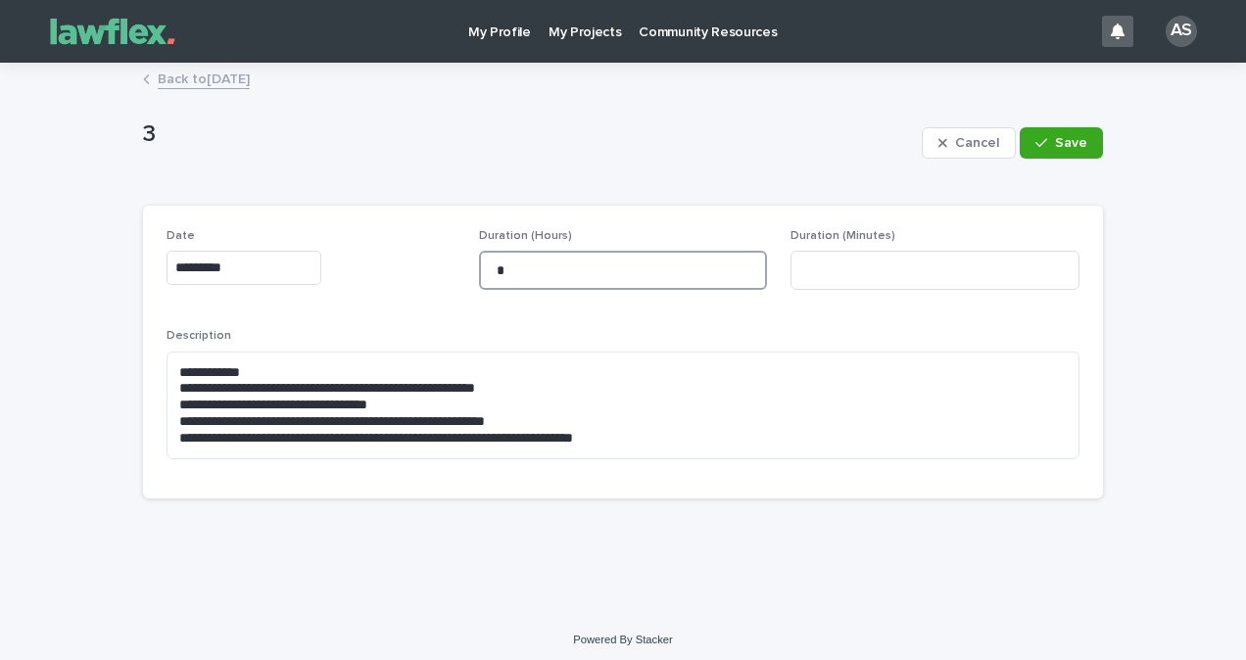
drag, startPoint x: 549, startPoint y: 286, endPoint x: 422, endPoint y: 293, distance: 127.5
click at [436, 293] on div "**********" at bounding box center [622, 352] width 913 height 246
type input "*"
click at [1067, 145] on span "Save" at bounding box center [1071, 143] width 32 height 14
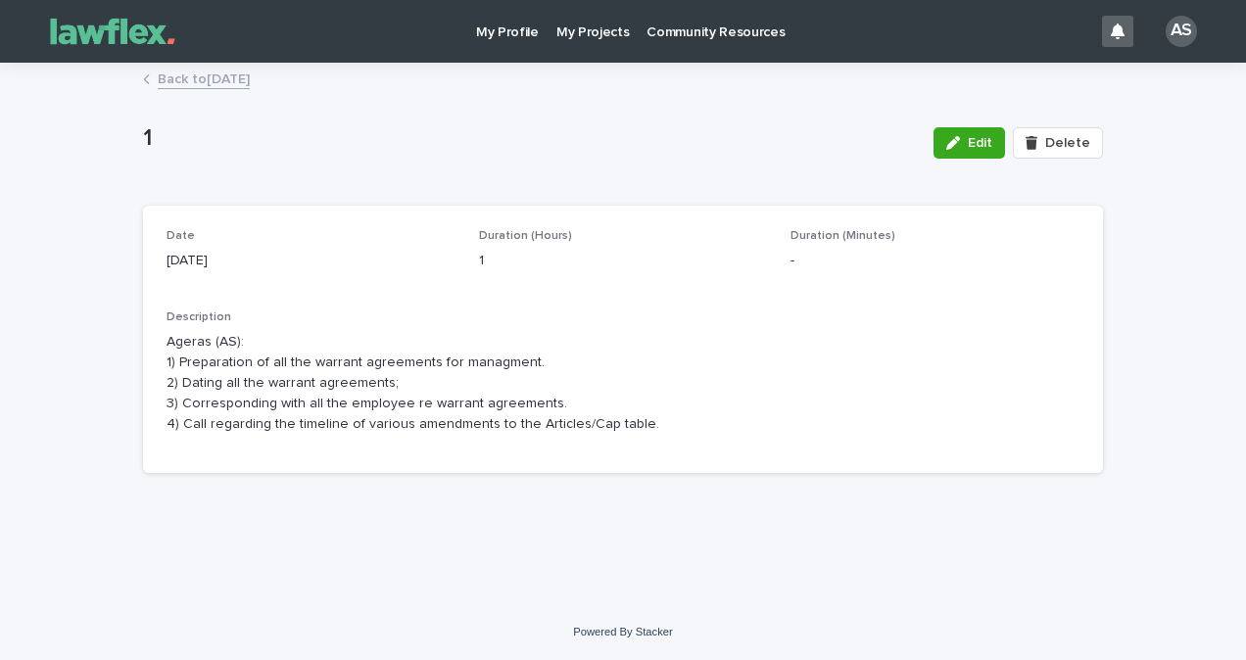
click at [201, 84] on link "Back to [DATE]" at bounding box center [204, 78] width 92 height 23
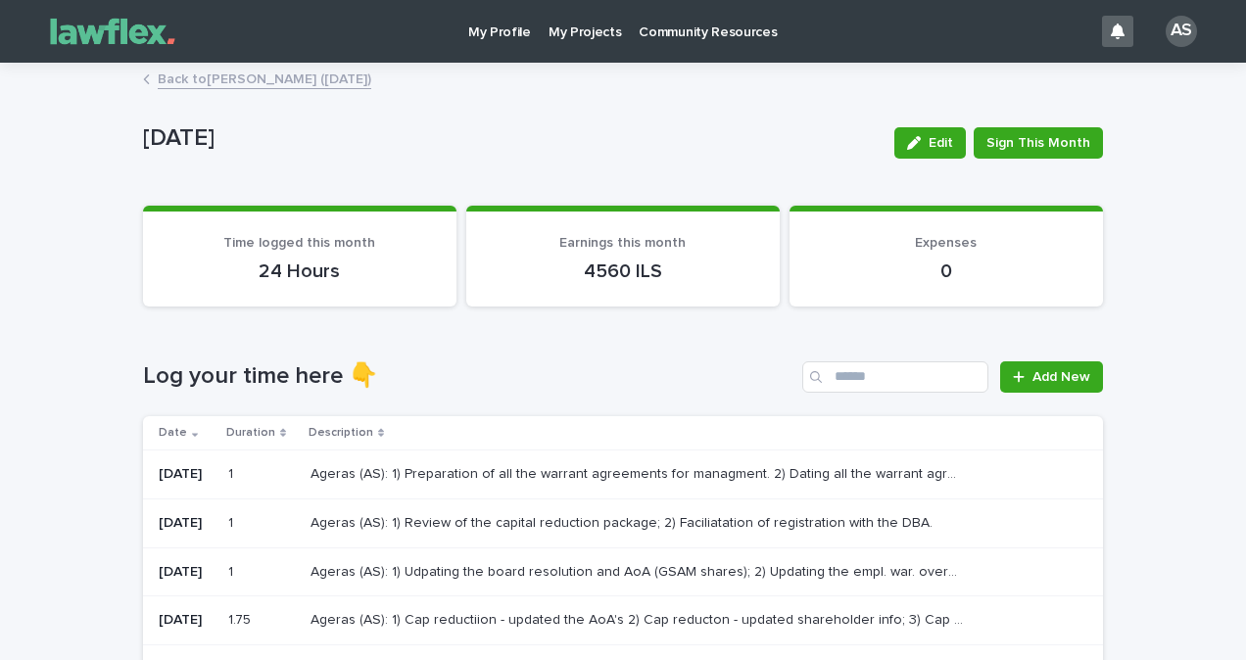
click at [478, 572] on p "Ageras (AS): 1) Udpating the board resolution and AoA (GSAM shares); 2) Updatin…" at bounding box center [638, 570] width 657 height 21
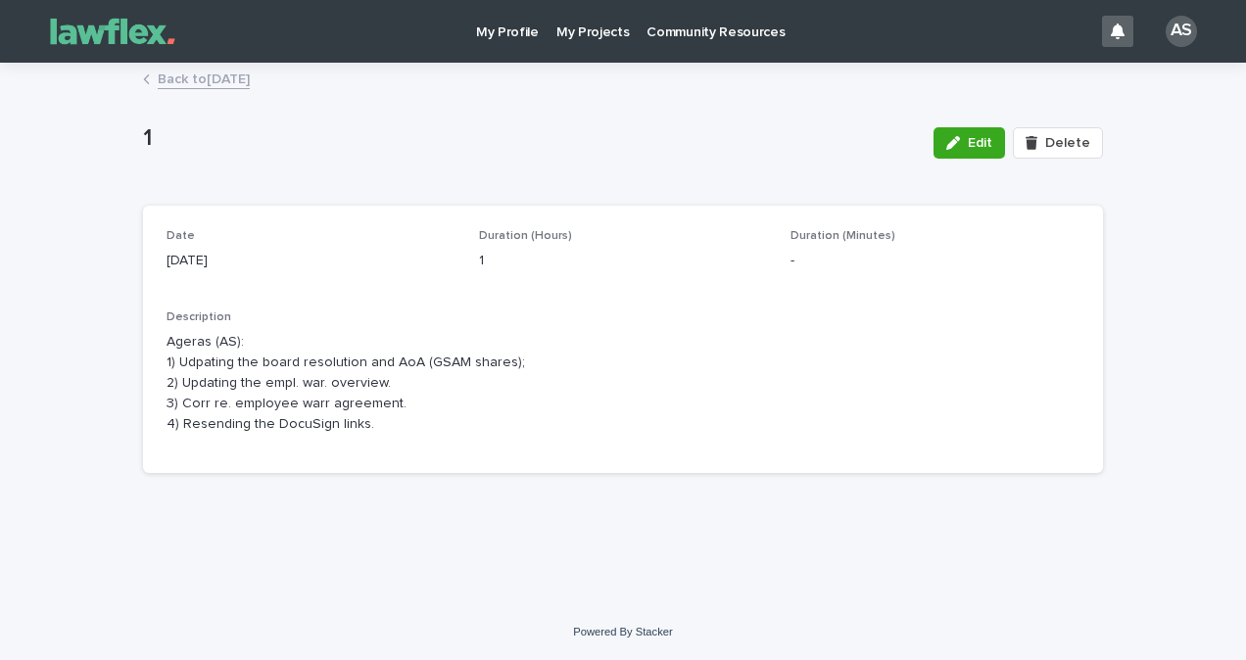
click at [347, 455] on div "Date [DATE] Duration (Hours) 1 Duration (Minutes) - Description Ageras (AS): 1)…" at bounding box center [623, 340] width 960 height 268
drag, startPoint x: 389, startPoint y: 445, endPoint x: 165, endPoint y: 353, distance: 242.4
click at [165, 353] on div "Date [DATE] Duration (Hours) 1 Duration (Minutes) - Description Ageras (AS): 1)…" at bounding box center [623, 340] width 960 height 268
drag, startPoint x: 165, startPoint y: 353, endPoint x: 311, endPoint y: 416, distance: 160.1
click at [299, 409] on p "Ageras (AS): 1) Udpating the board resolution and AoA (GSAM shares); 2) Updatin…" at bounding box center [622, 383] width 913 height 102
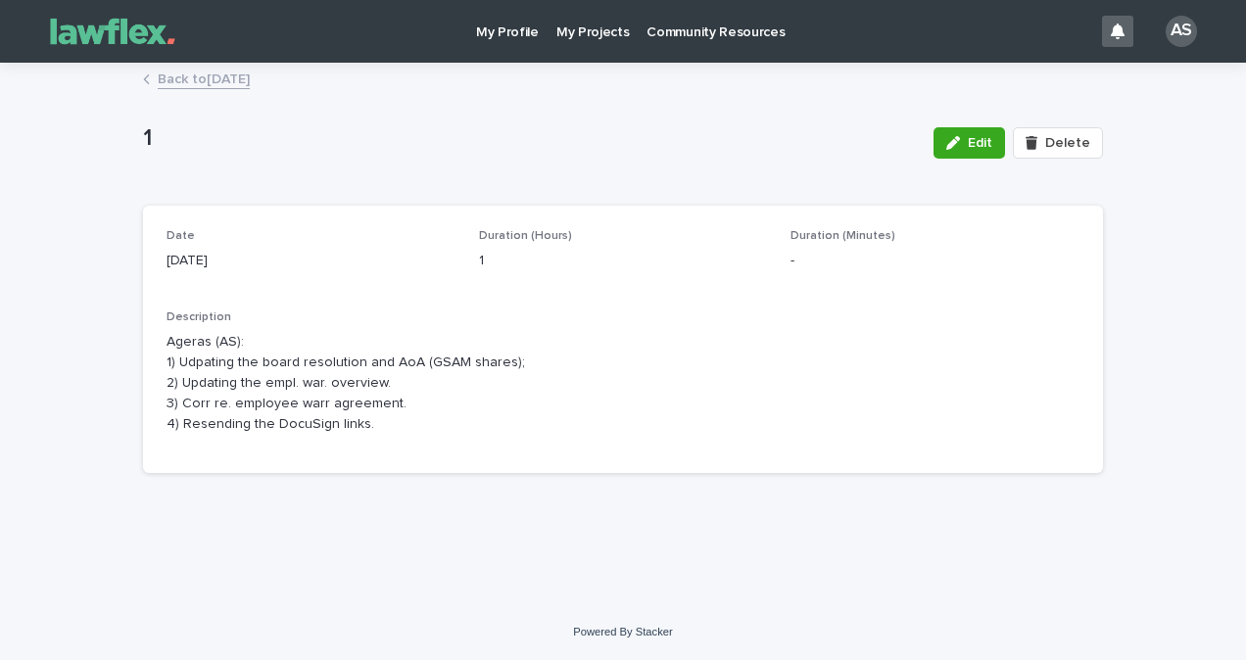
drag, startPoint x: 374, startPoint y: 424, endPoint x: 166, endPoint y: 344, distance: 223.5
click at [166, 345] on div "Date [DATE] Duration (Hours) 1 Duration (Minutes) - Description Ageras (AS): 1)…" at bounding box center [623, 340] width 960 height 268
